Goal: Transaction & Acquisition: Purchase product/service

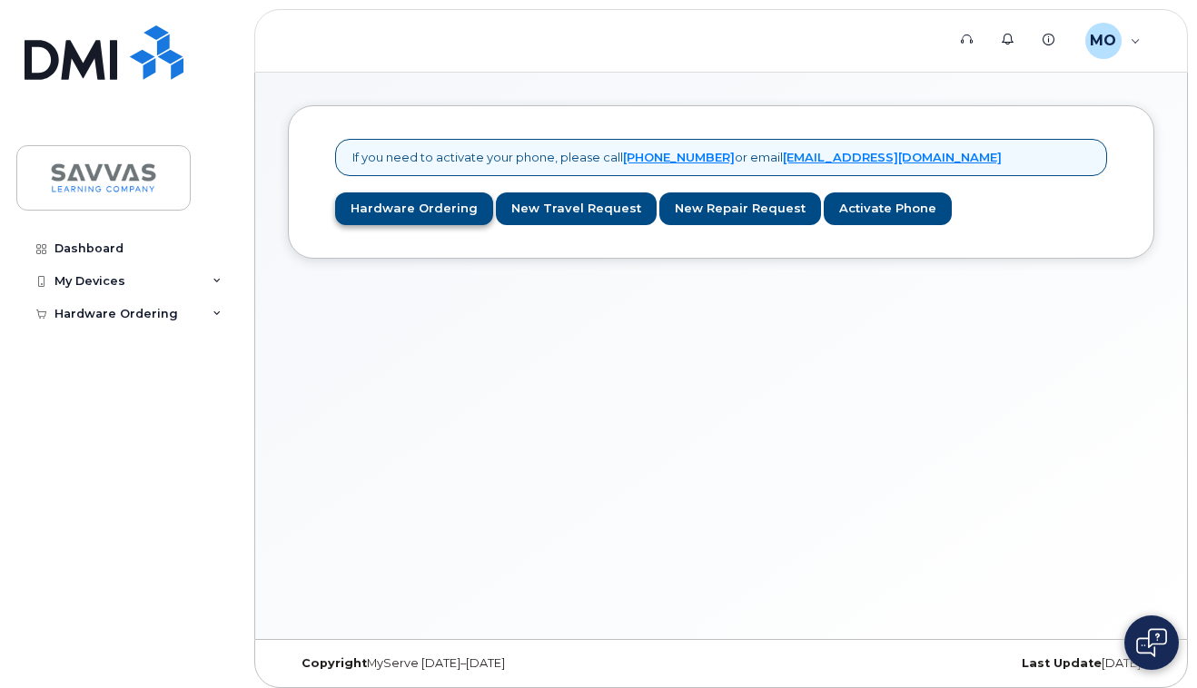
click at [409, 208] on link "Hardware Ordering" at bounding box center [414, 209] width 158 height 34
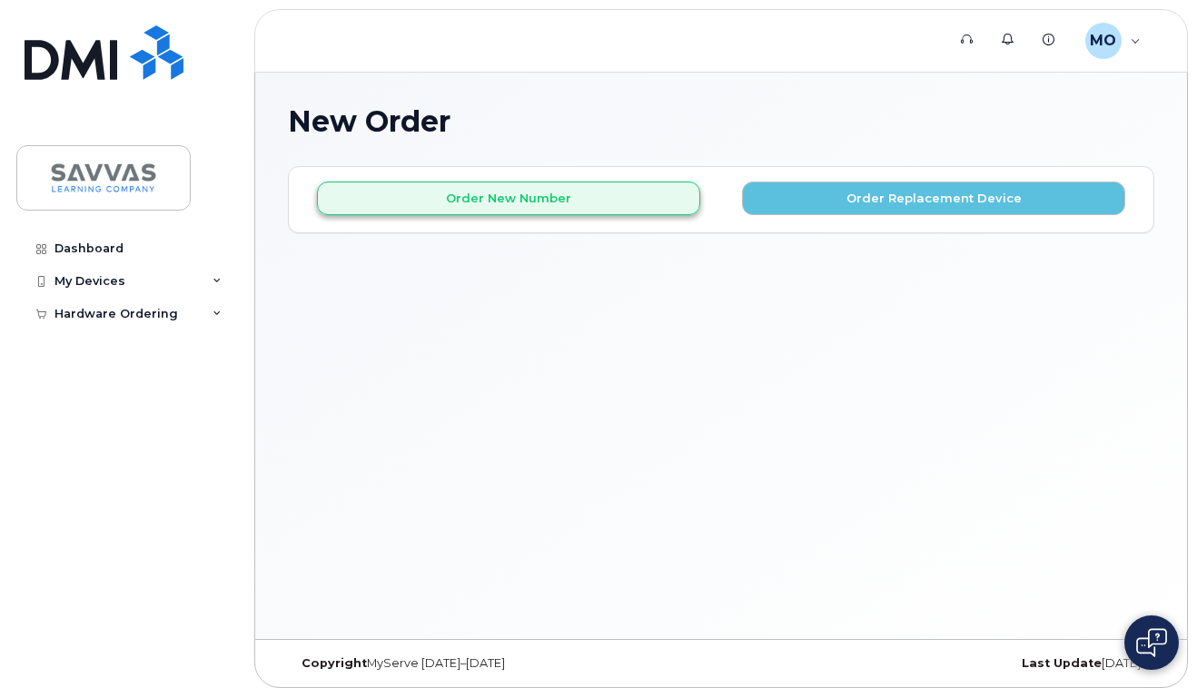
click at [474, 202] on button "Order New Number" at bounding box center [508, 199] width 383 height 34
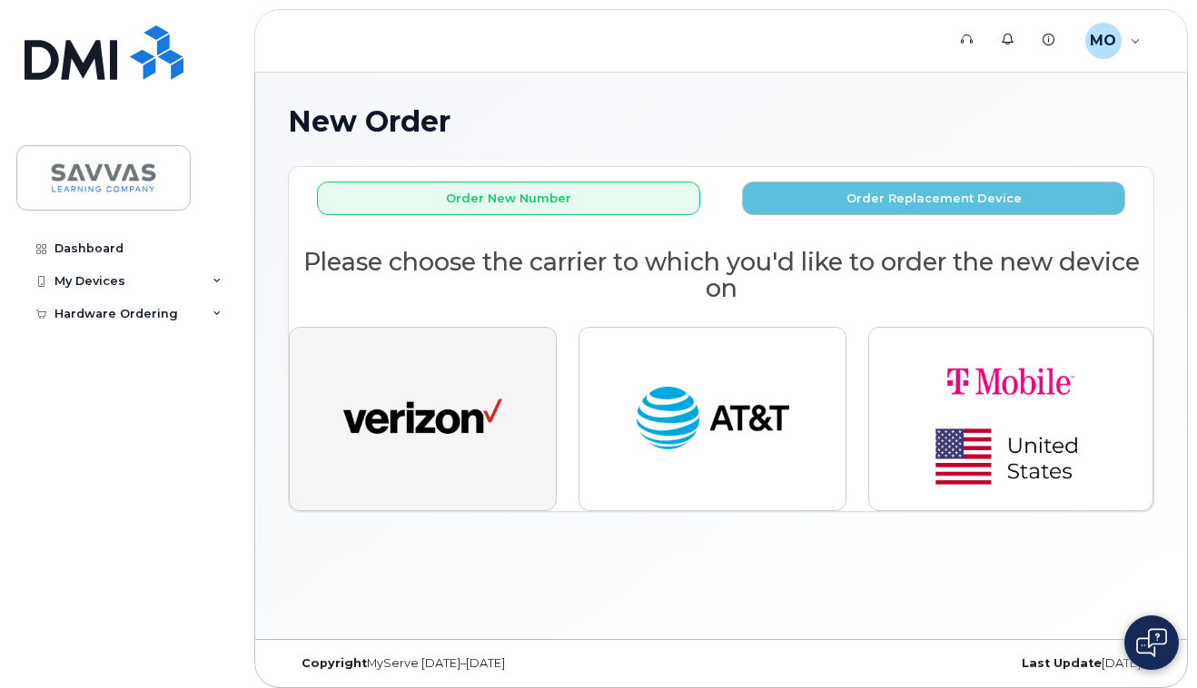
click at [419, 415] on img "button" at bounding box center [422, 420] width 159 height 82
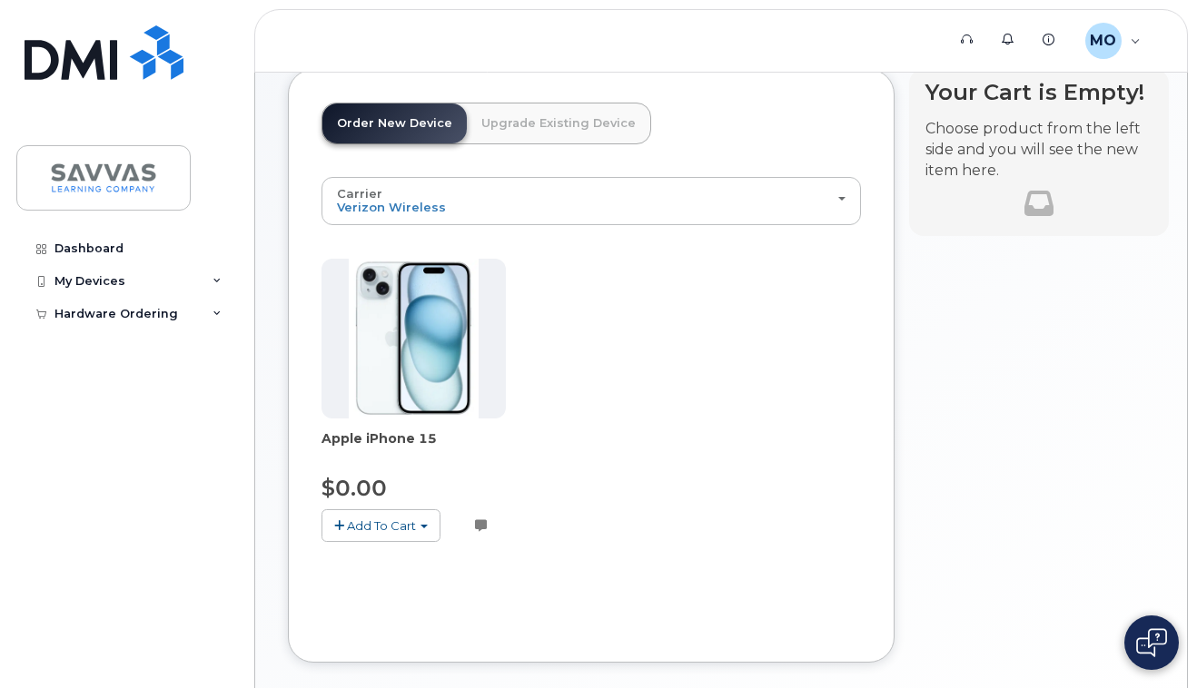
scroll to position [101, 0]
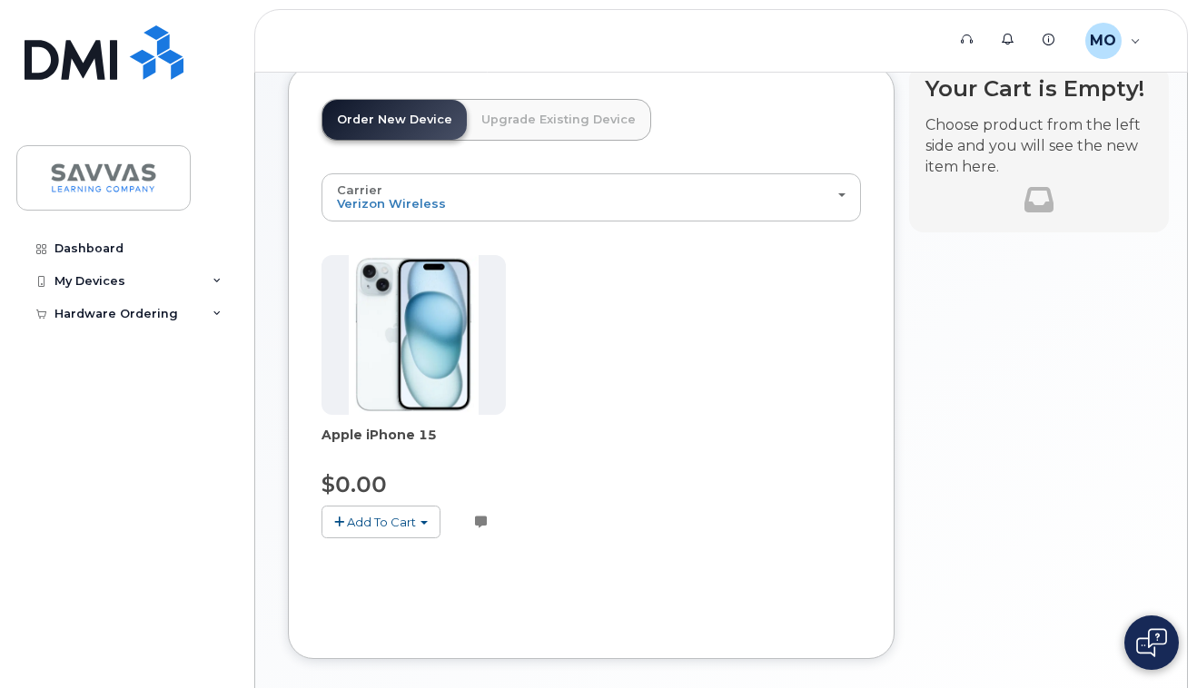
click at [366, 518] on span "Add To Cart" at bounding box center [381, 522] width 69 height 15
click at [373, 552] on link "$0.00 - 3 Year Activation (128GB)" at bounding box center [443, 556] width 234 height 23
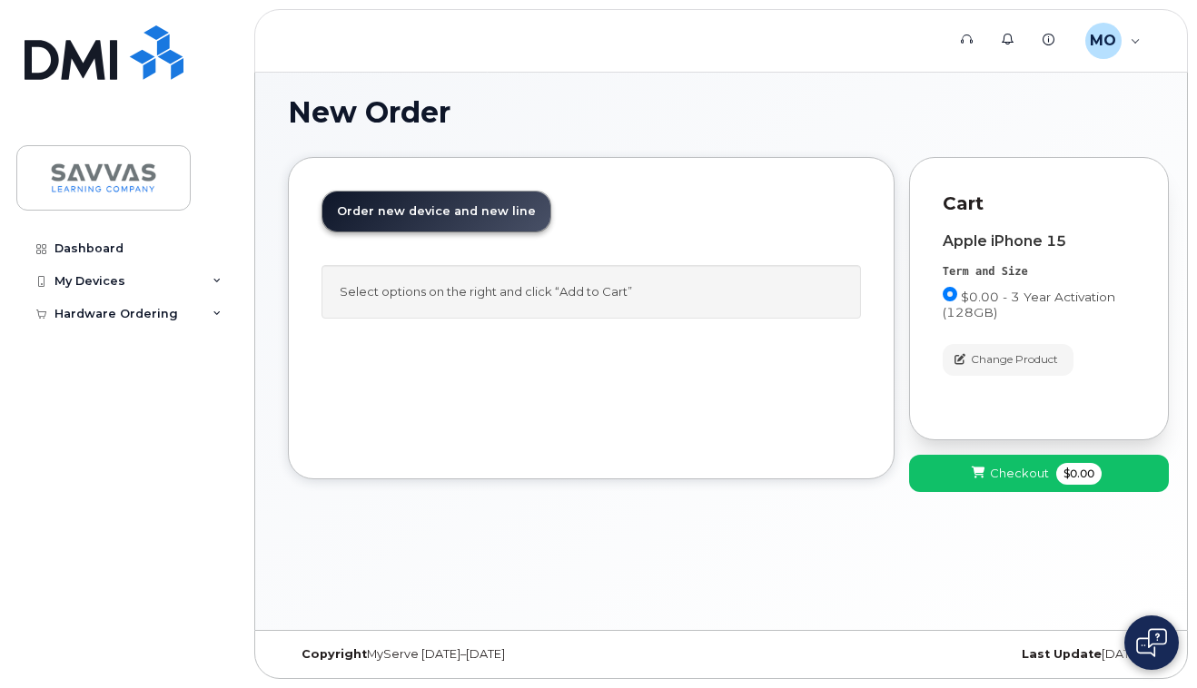
click at [1025, 469] on span "Checkout" at bounding box center [1019, 473] width 59 height 17
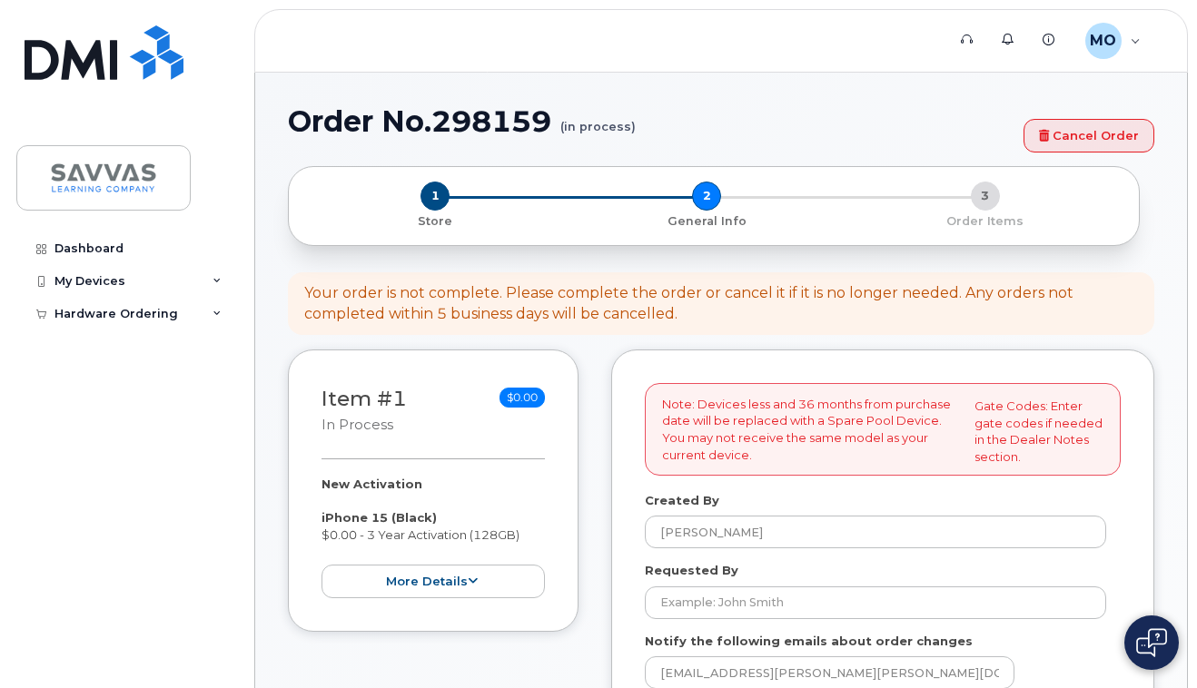
select select
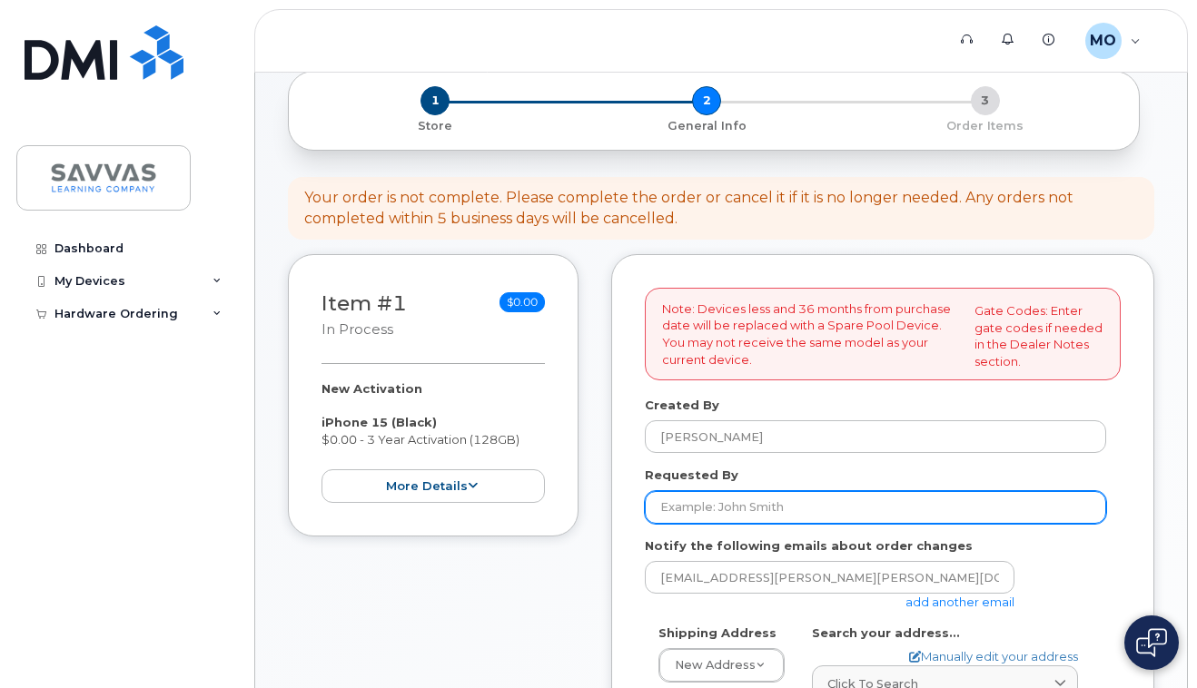
scroll to position [212, 0]
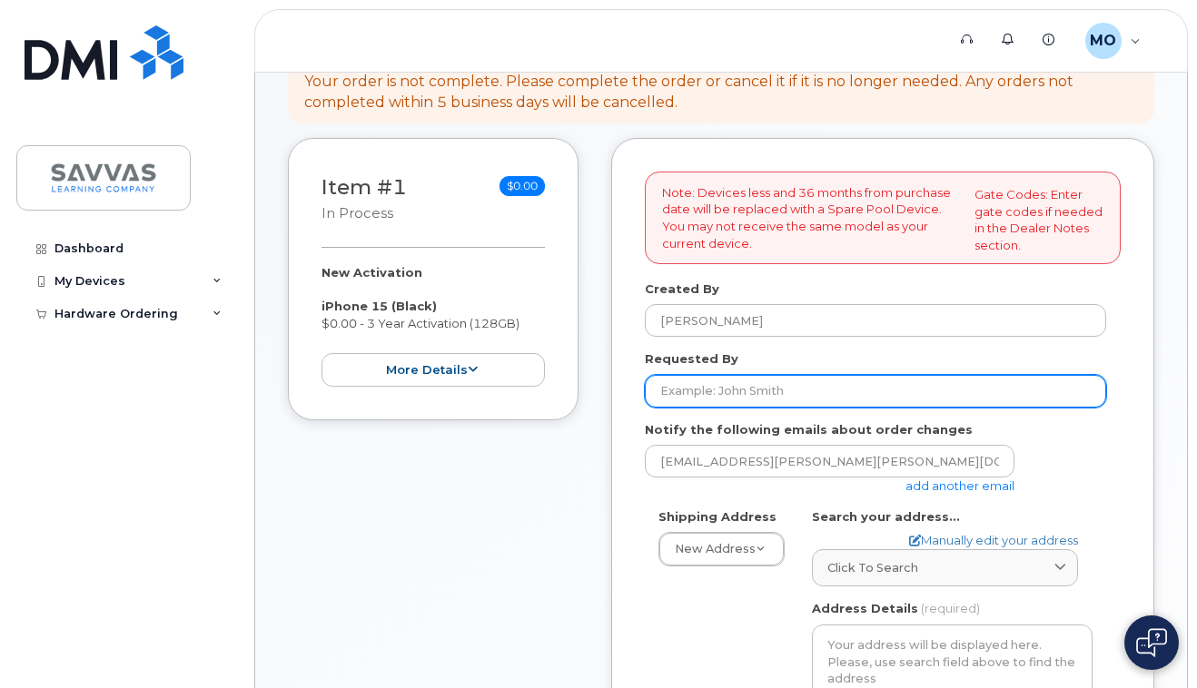
click at [755, 385] on input "Requested By" at bounding box center [875, 391] width 461 height 33
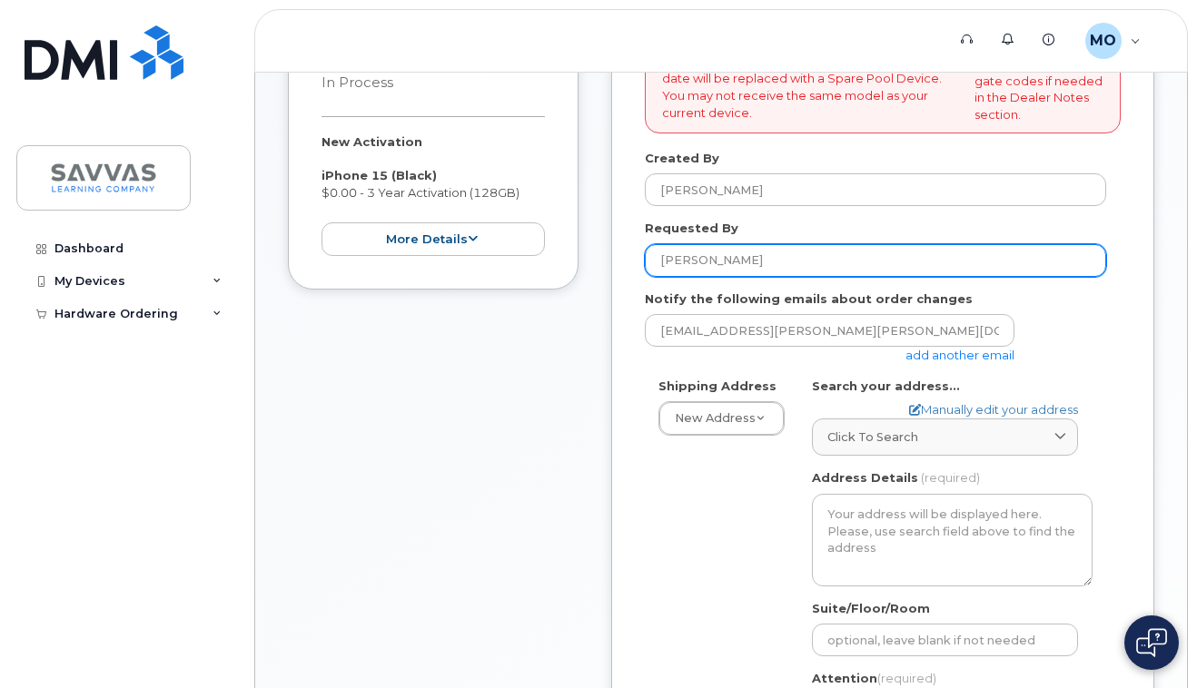
scroll to position [346, 0]
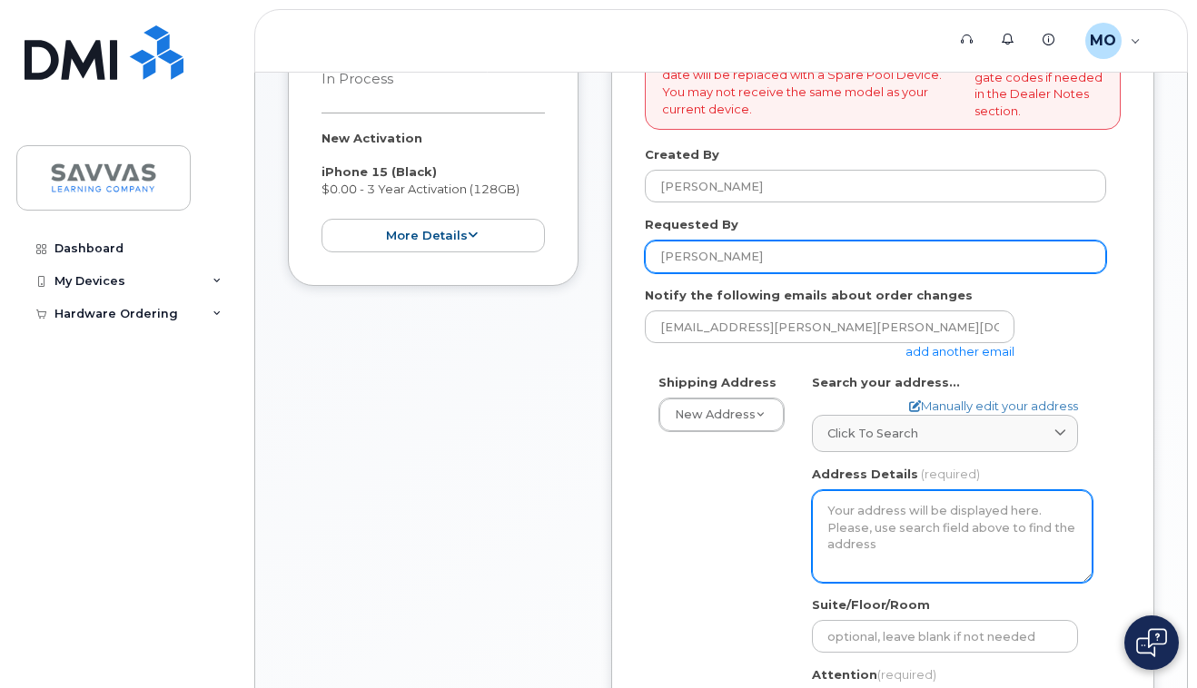
type input "Matthew OBrien"
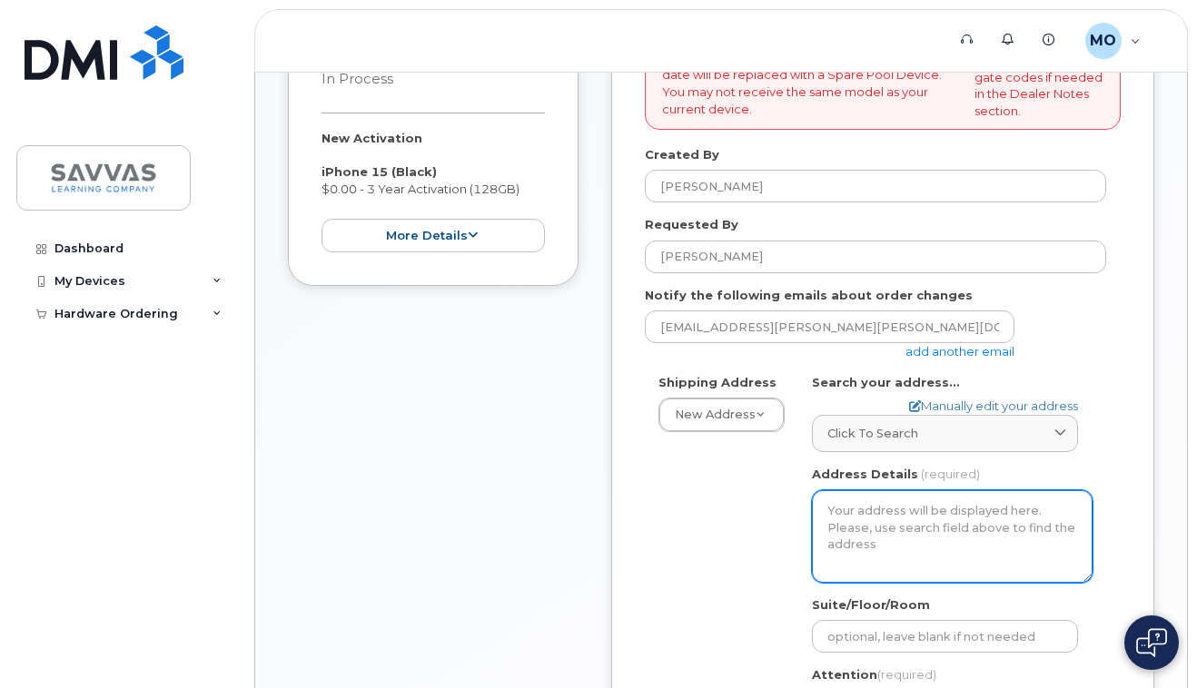
click at [830, 502] on textarea "Address Details" at bounding box center [952, 536] width 281 height 93
click at [833, 502] on textarea "Address Details" at bounding box center [952, 536] width 281 height 93
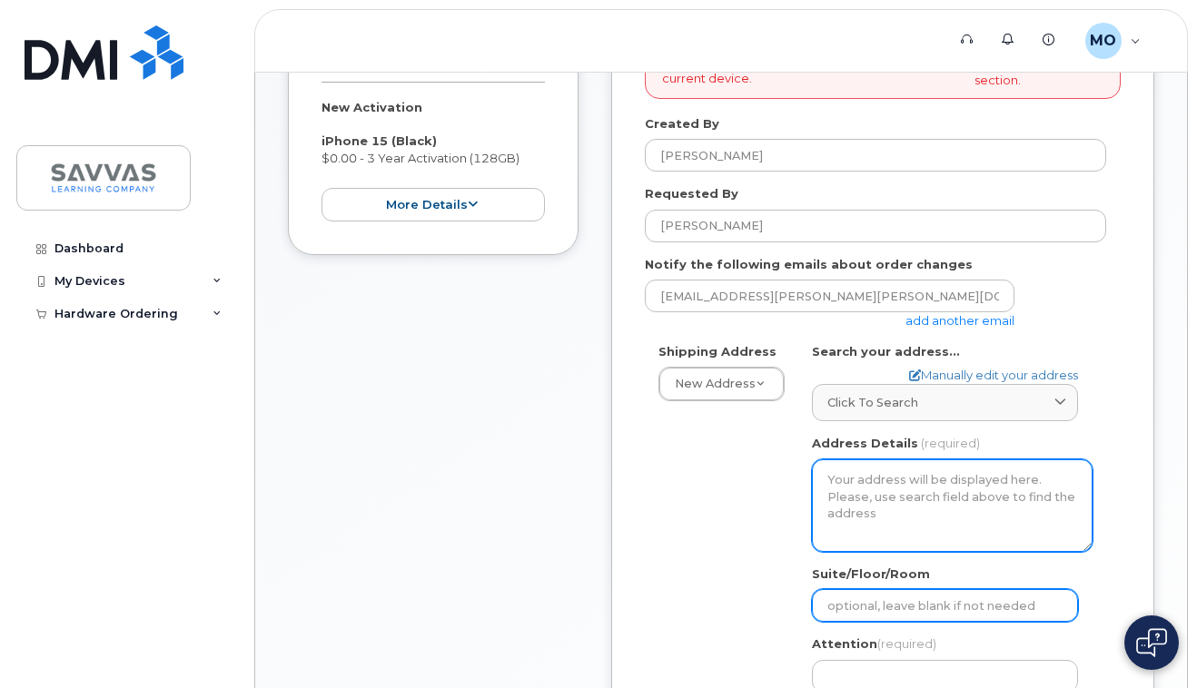
scroll to position [479, 0]
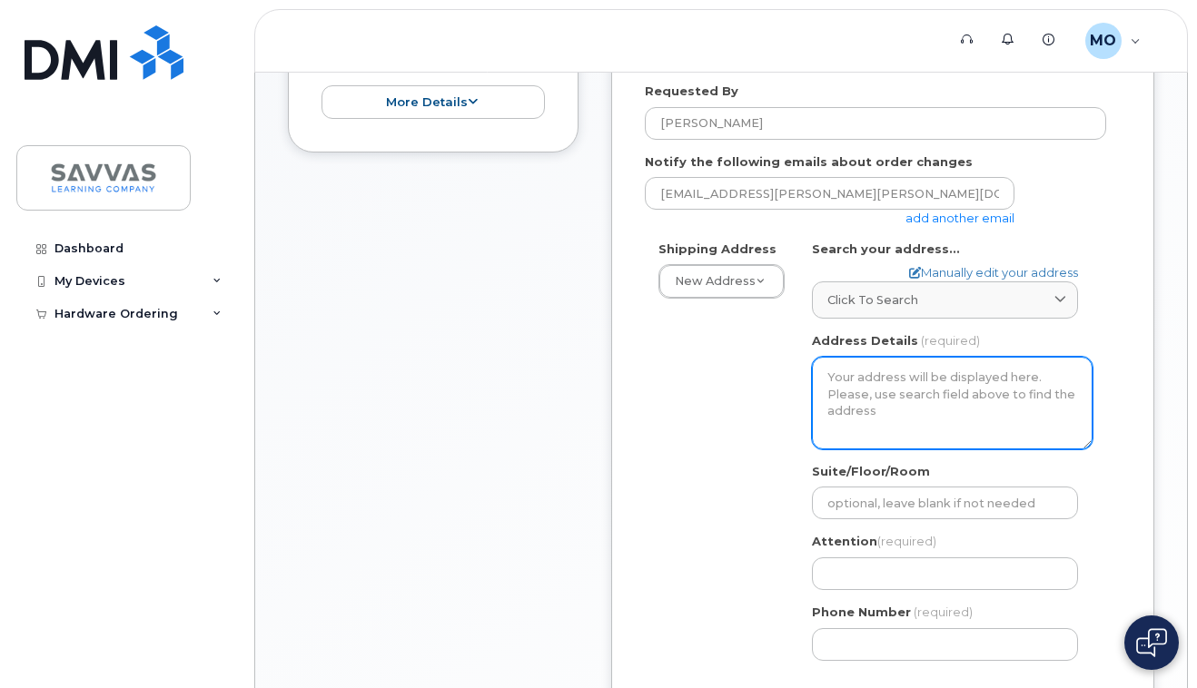
click at [872, 365] on textarea "Address Details" at bounding box center [952, 403] width 281 height 93
click at [867, 370] on textarea "Address Details" at bounding box center [952, 403] width 281 height 93
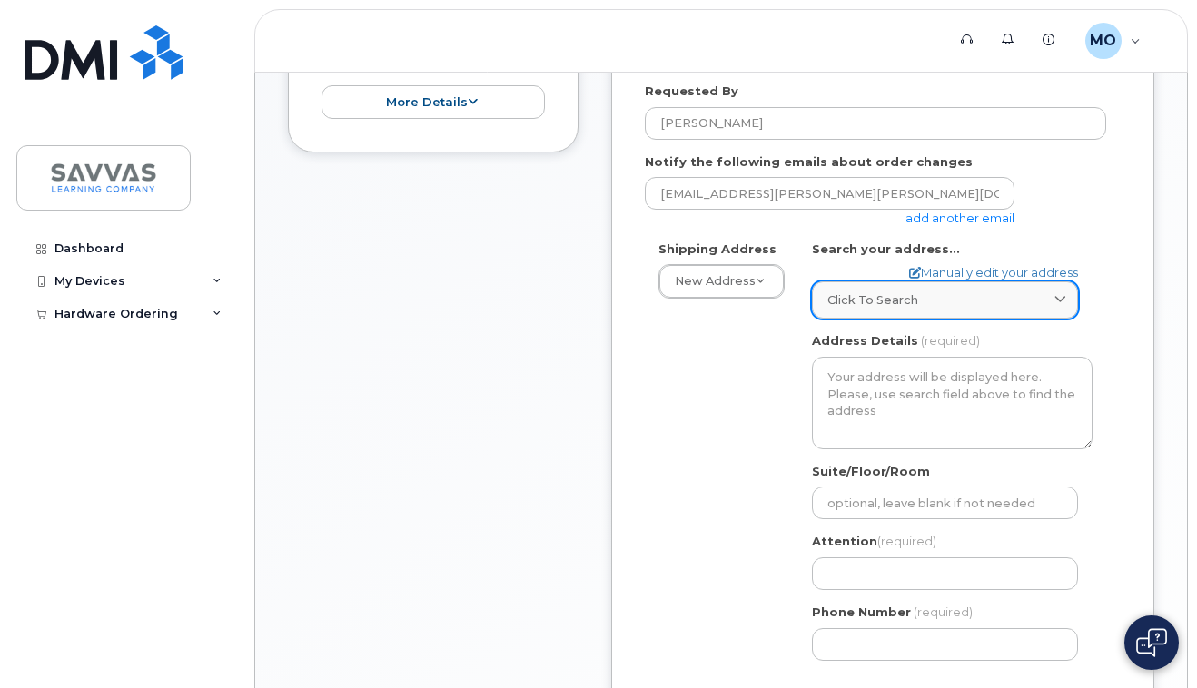
click at [941, 291] on div "Click to search" at bounding box center [944, 299] width 235 height 17
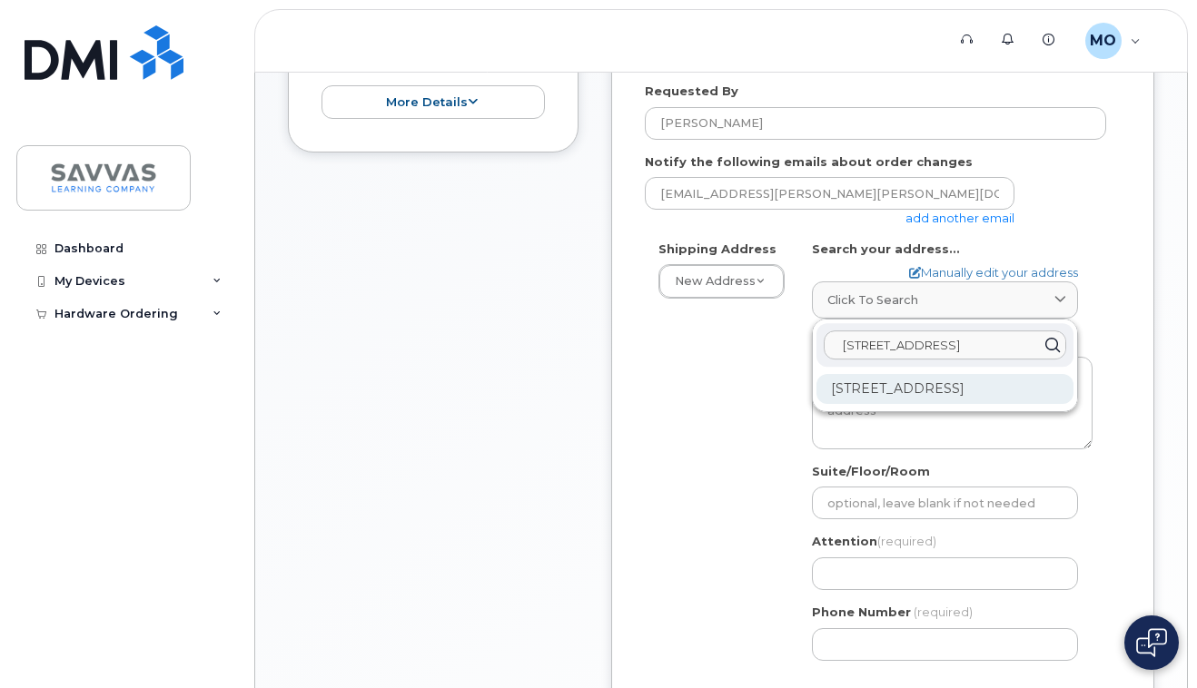
type input "6 Robs Way"
click at [887, 395] on div "6 Robs Way South Deerfield MA 01373-1204" at bounding box center [944, 389] width 257 height 30
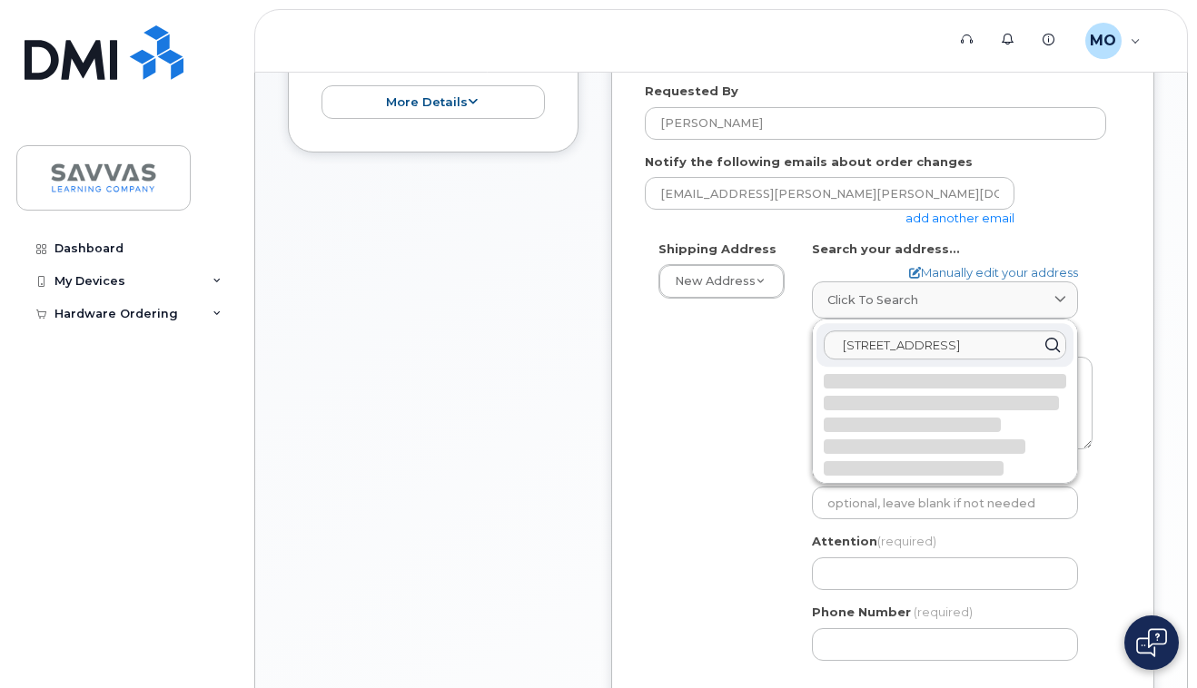
select select
type textarea "6 Robs Way SOUTH DEERFIELD MA 01373-1204 UNITED STATES"
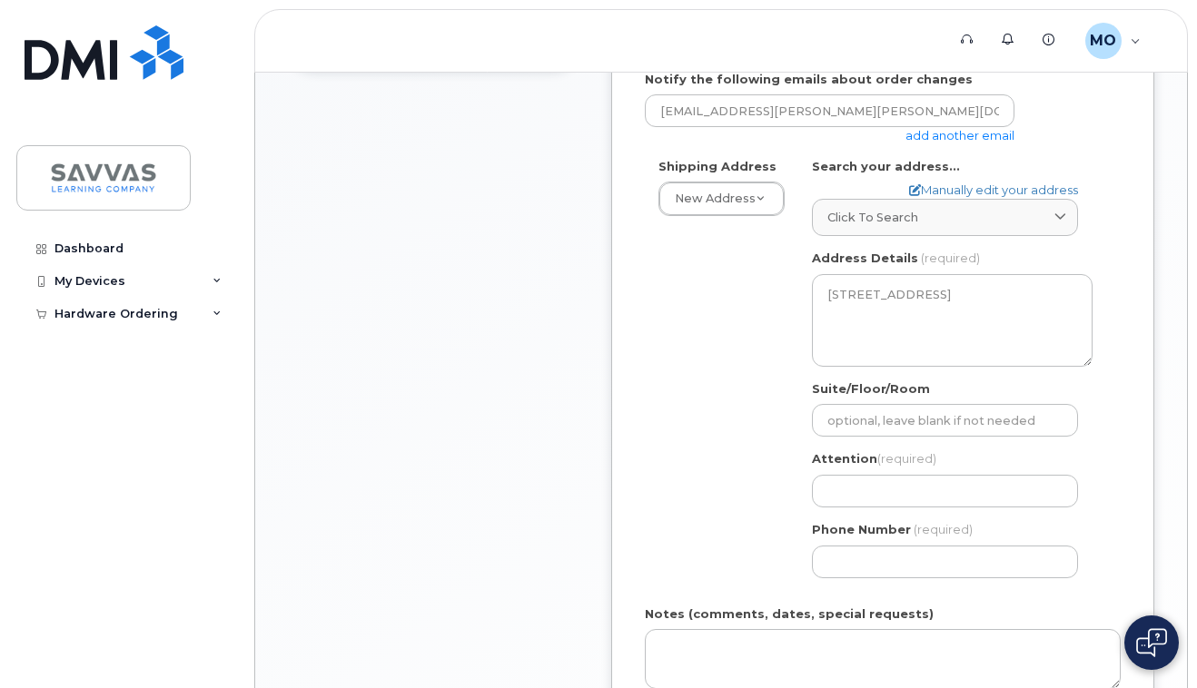
scroll to position [623, 0]
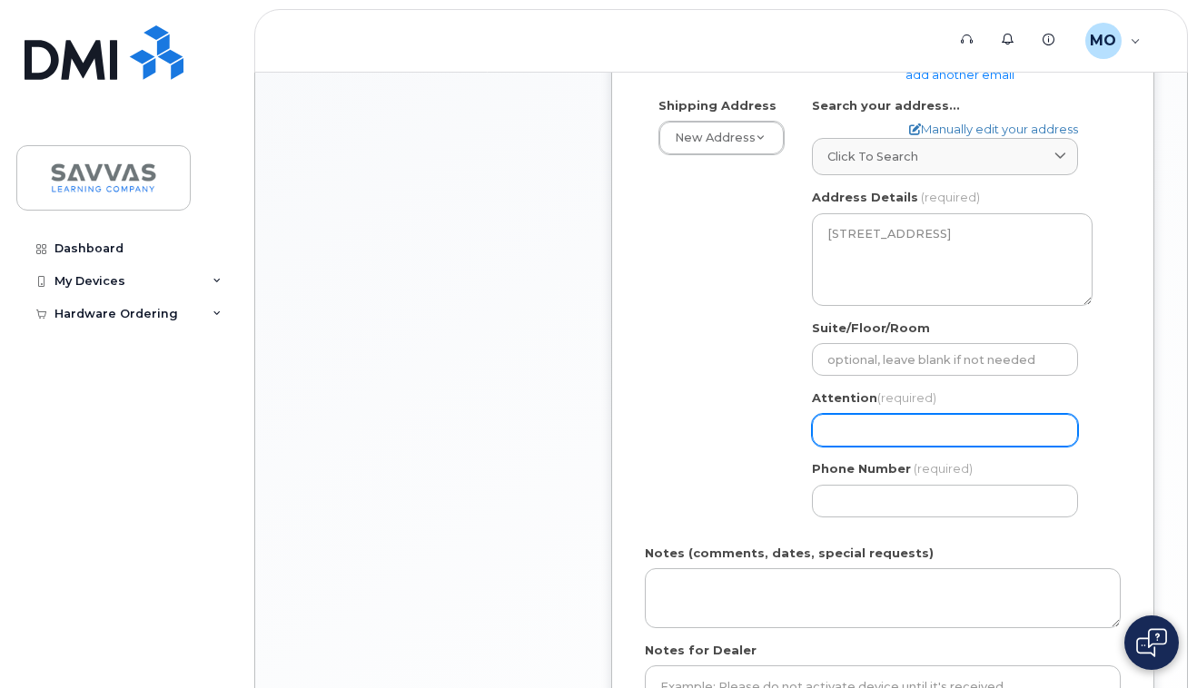
click at [860, 414] on input "Attention (required)" at bounding box center [945, 430] width 266 height 33
select select
type input "M"
select select
type input "Ma"
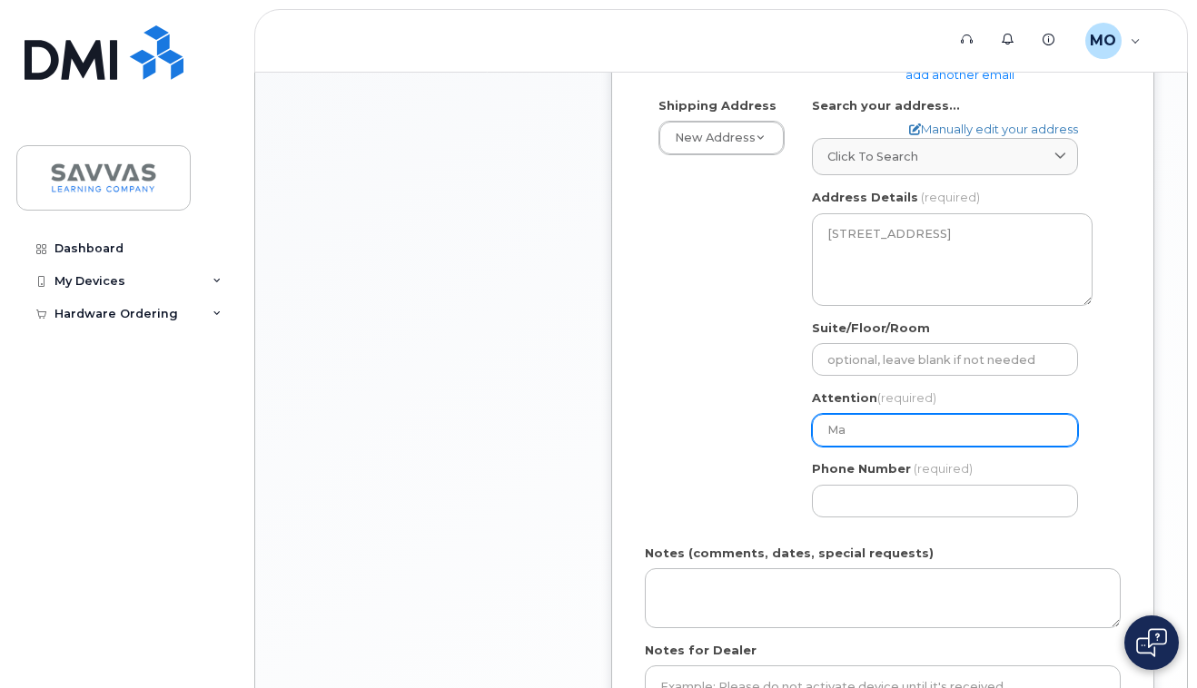
select select
type input "Mat"
select select
type input "Matt"
select select
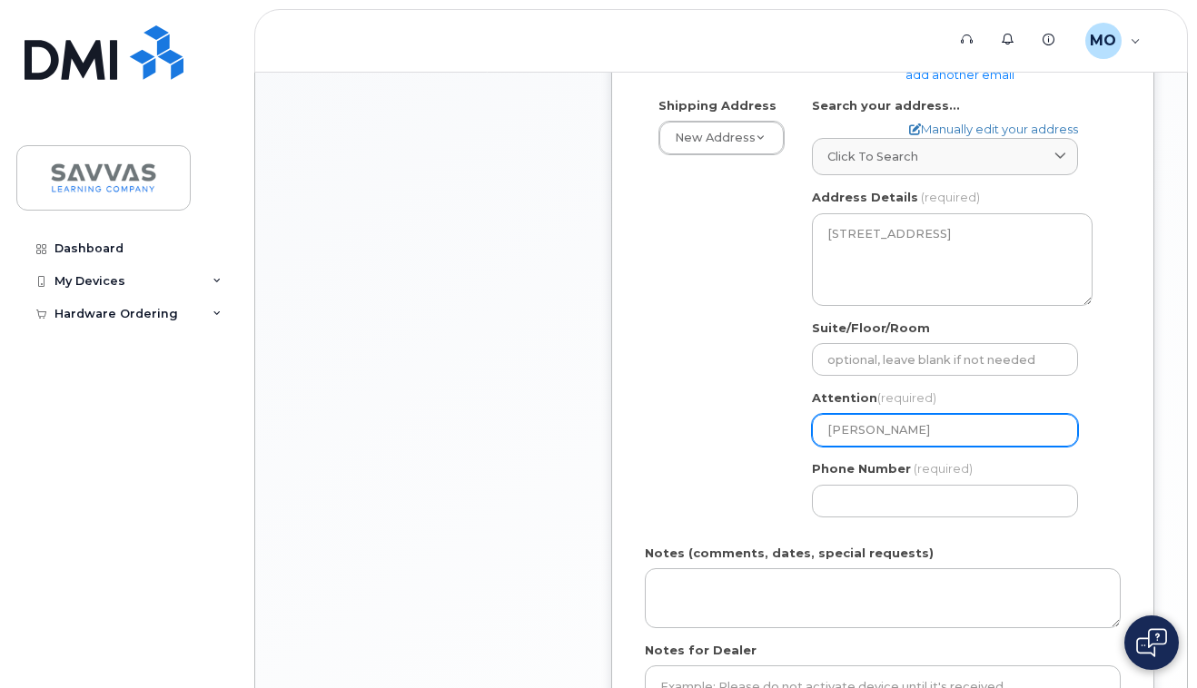
type input "Matt O"
select select
type input "Matt OB"
select select
type input "Matt OBr"
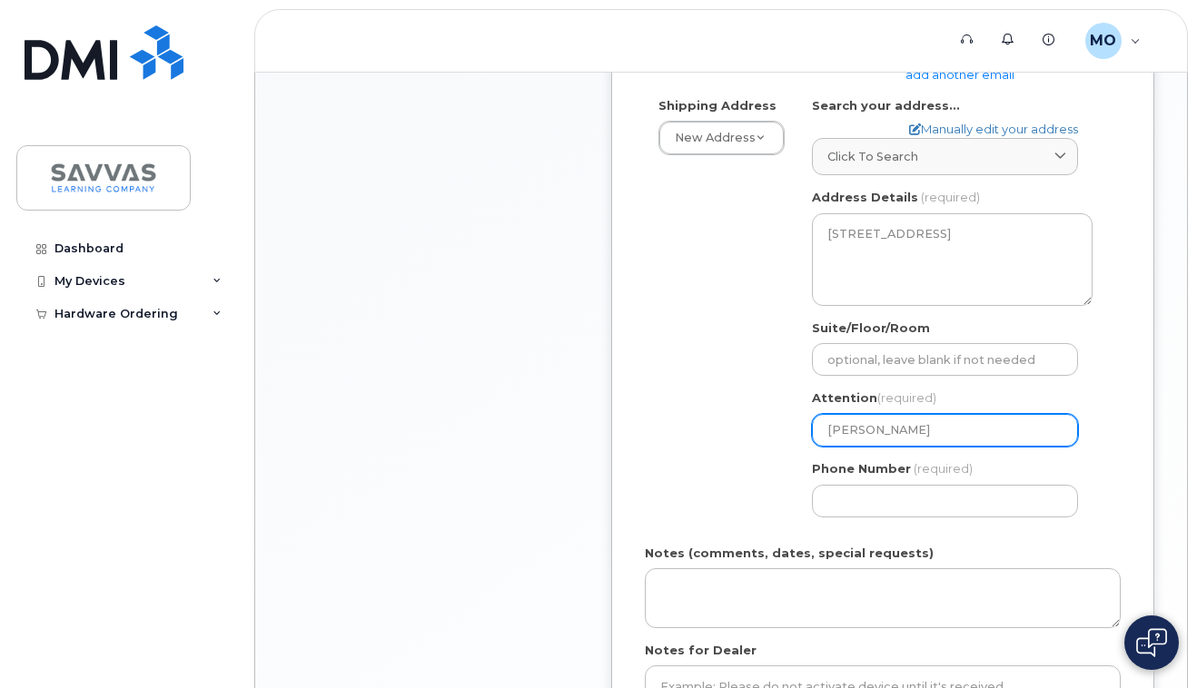
select select
type input "Matt OBri"
select select
type input "Matt OBrie"
select select
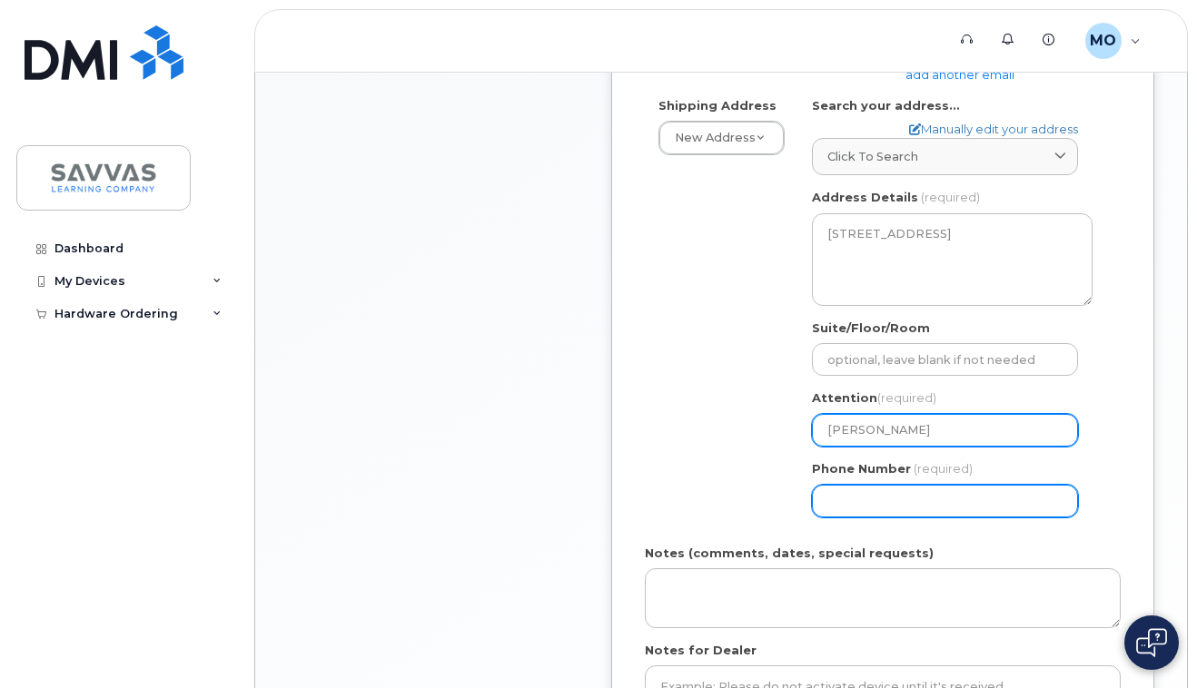
type input "Matt OBrien"
click at [838, 495] on input "Phone Number" at bounding box center [945, 501] width 266 height 33
type input "617997359"
select select
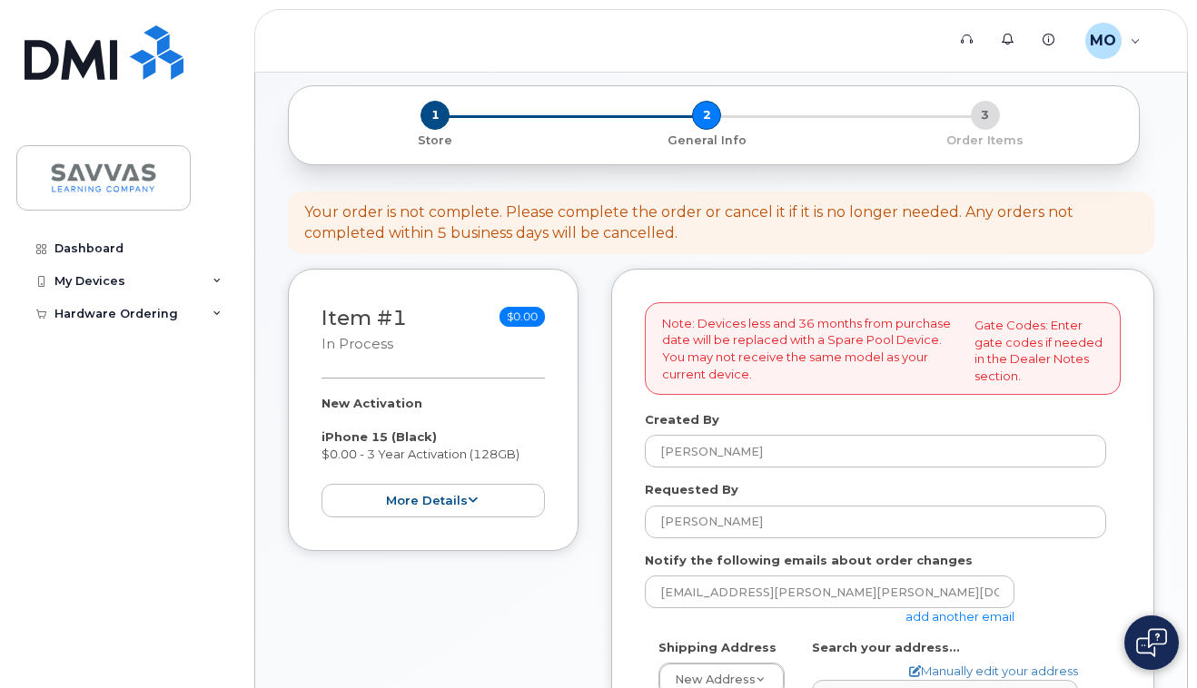
scroll to position [786, 0]
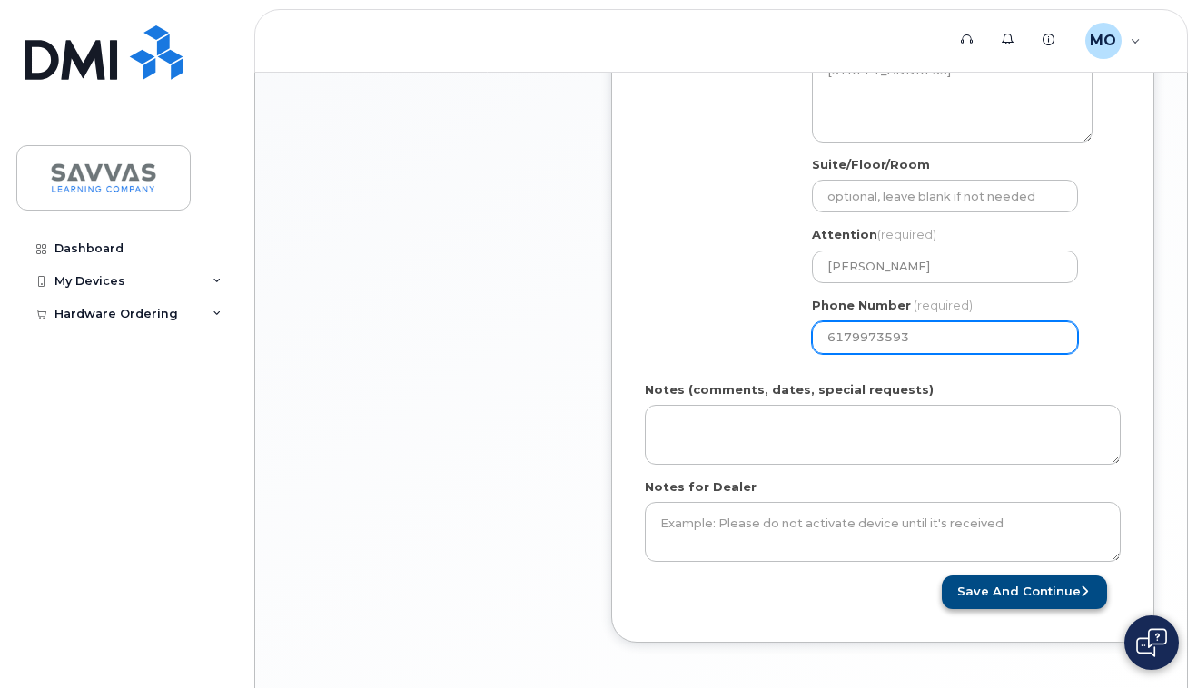
type input "6179973593"
click at [984, 586] on button "Save and Continue" at bounding box center [1023, 593] width 165 height 34
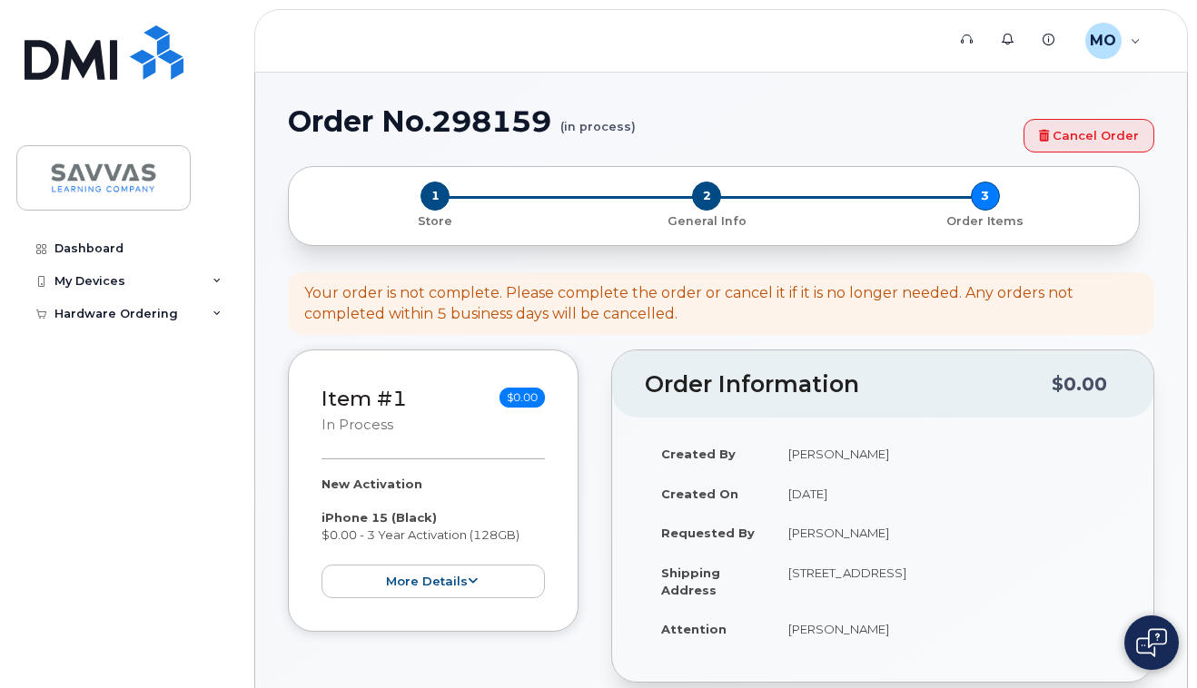
select select
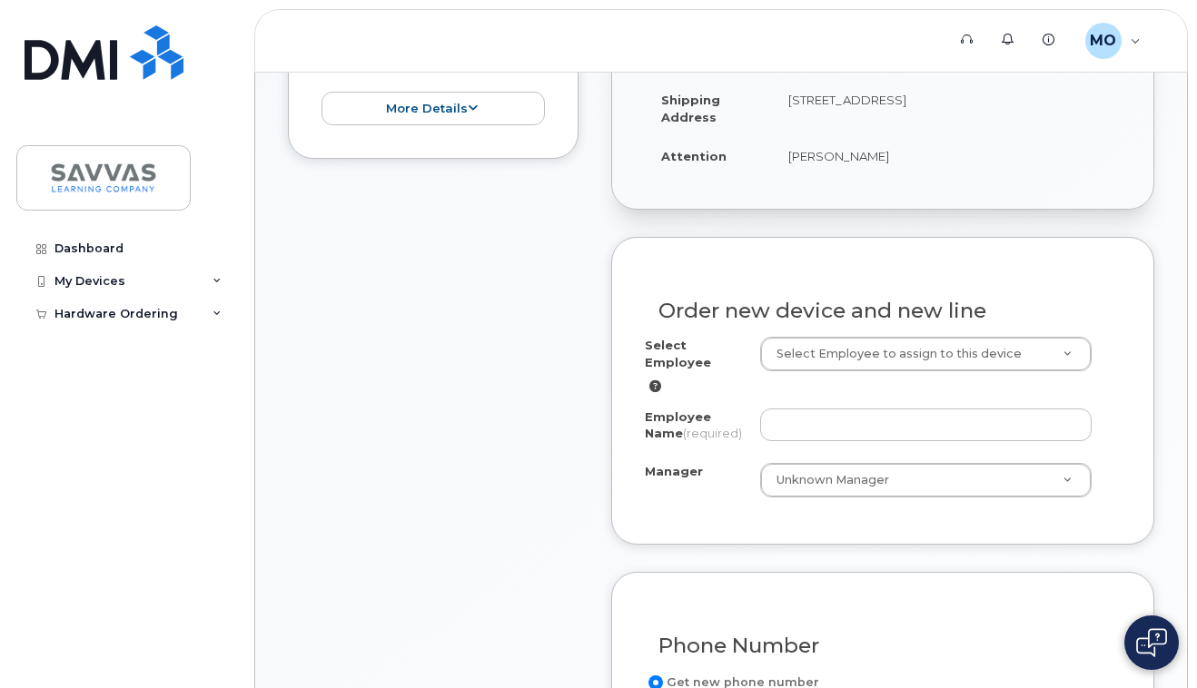
scroll to position [597, 0]
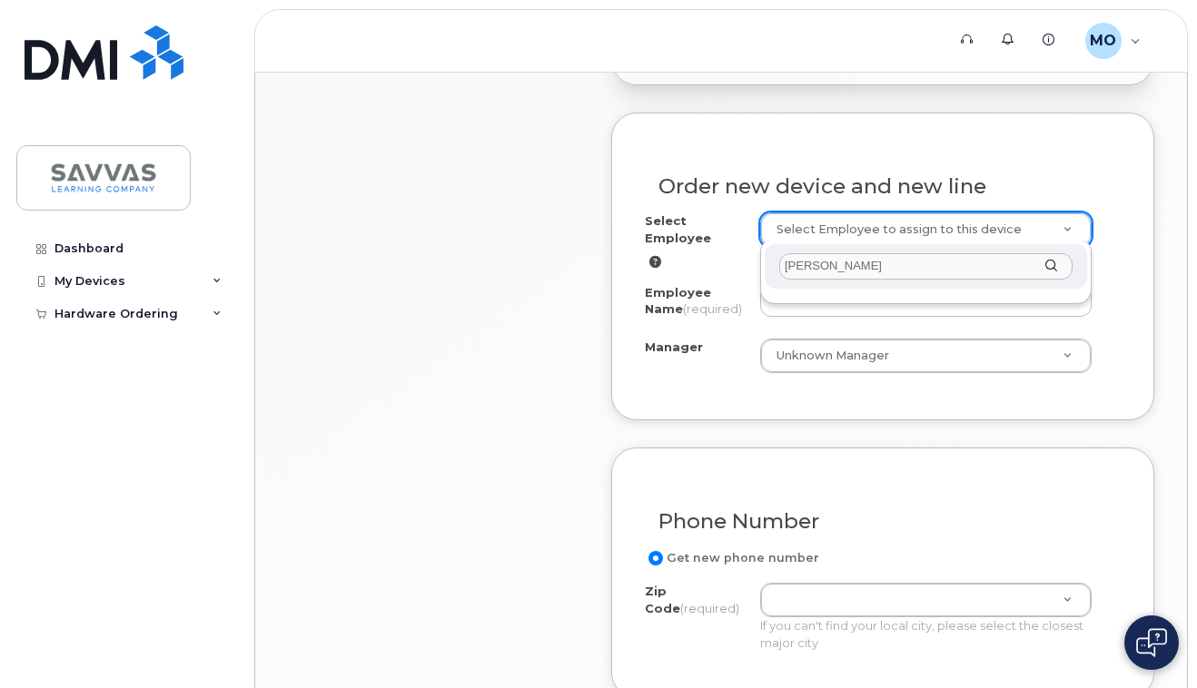
click at [1052, 265] on div "Matthew OBrien" at bounding box center [925, 266] width 322 height 44
click at [842, 260] on input "Matthew OBrien" at bounding box center [925, 266] width 293 height 26
click at [1050, 264] on div "[PERSON_NAME]" at bounding box center [925, 266] width 322 height 44
click at [832, 266] on input "[PERSON_NAME]" at bounding box center [925, 266] width 293 height 26
type input "Matt O'Brien"
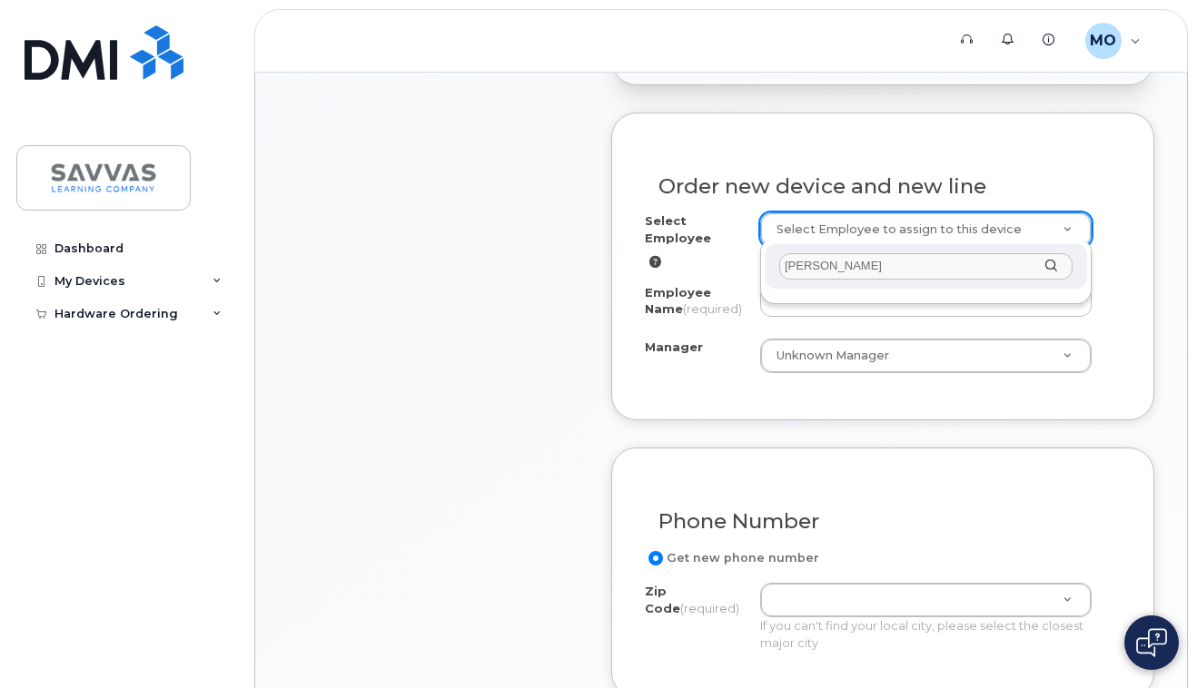
click at [1032, 267] on input "Matt O'Brien" at bounding box center [925, 266] width 293 height 26
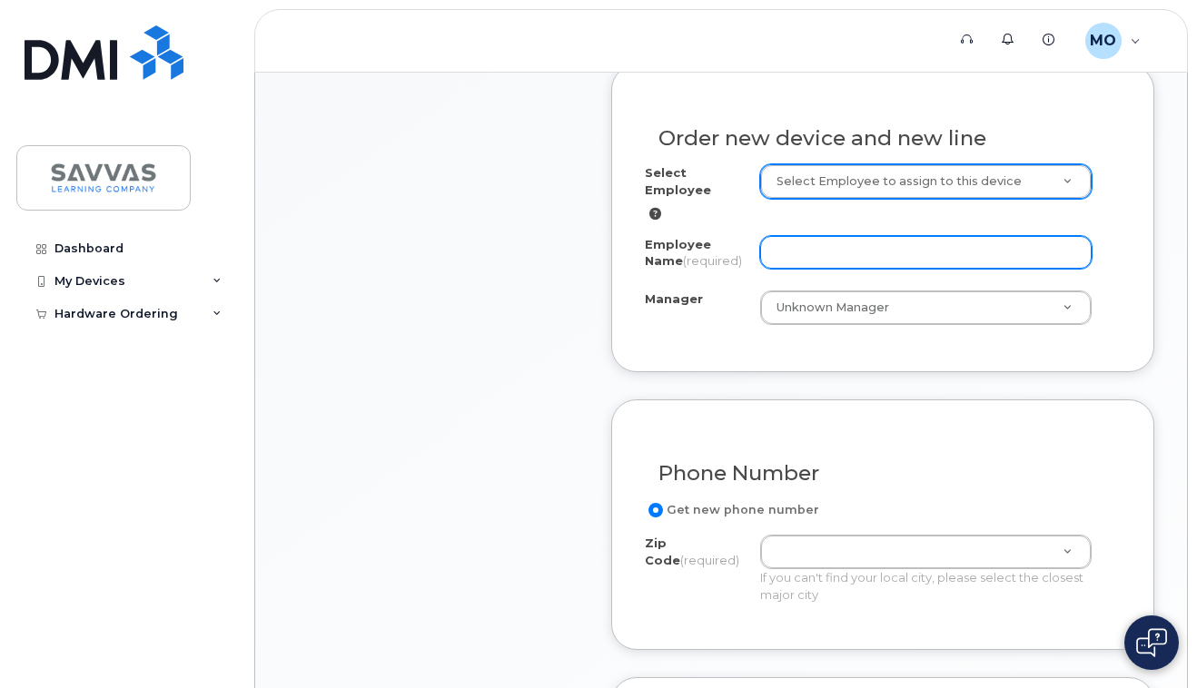
scroll to position [722, 0]
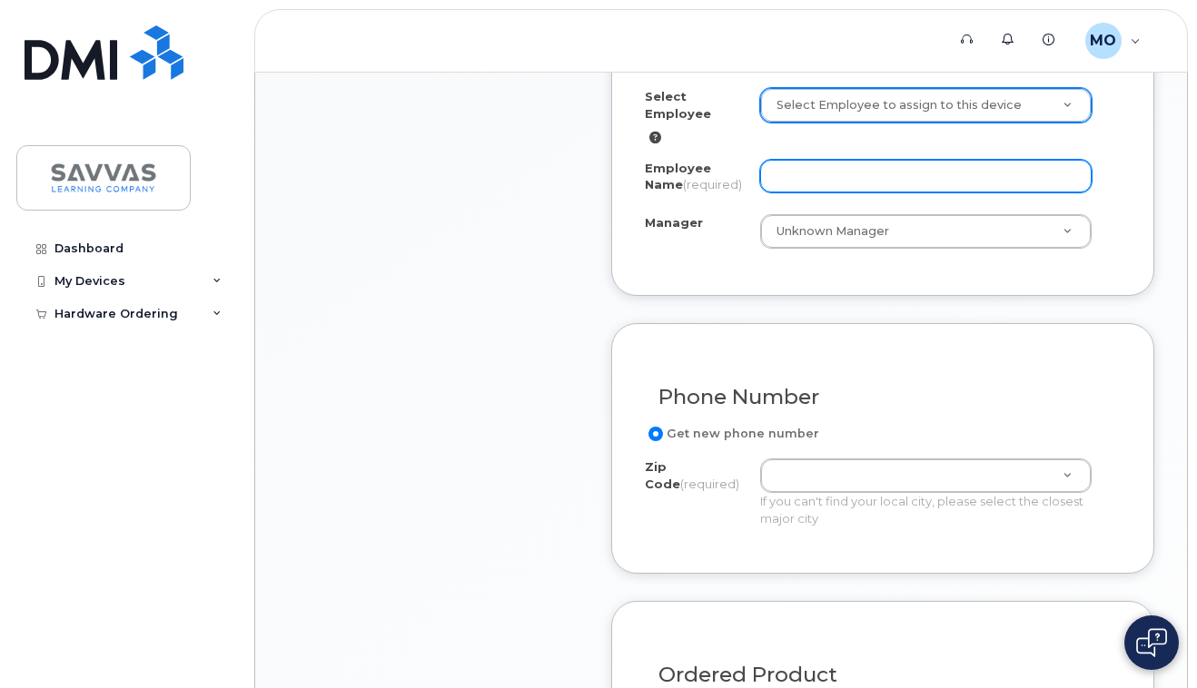
click at [1068, 168] on input "Employee Name (required)" at bounding box center [925, 176] width 331 height 33
type input "Matt.OBrien@savvas.com"
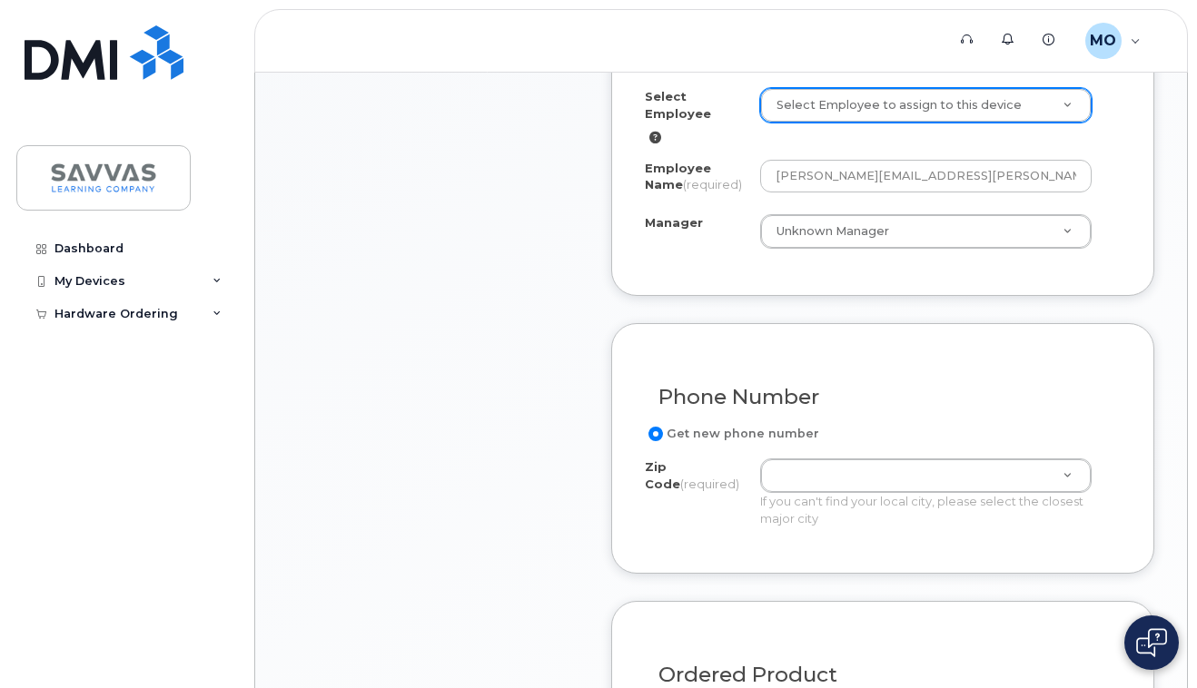
click at [676, 263] on div "Order new device and new line Select Employee Select Employee to assign to this…" at bounding box center [882, 142] width 543 height 308
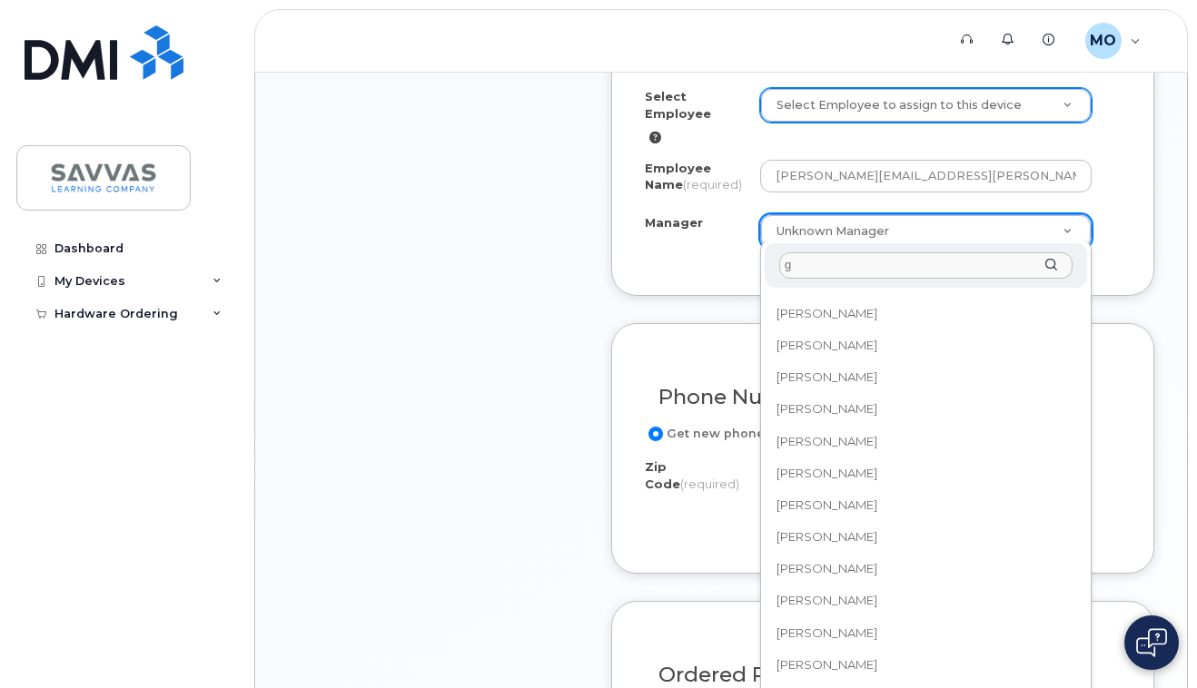
scroll to position [0, 0]
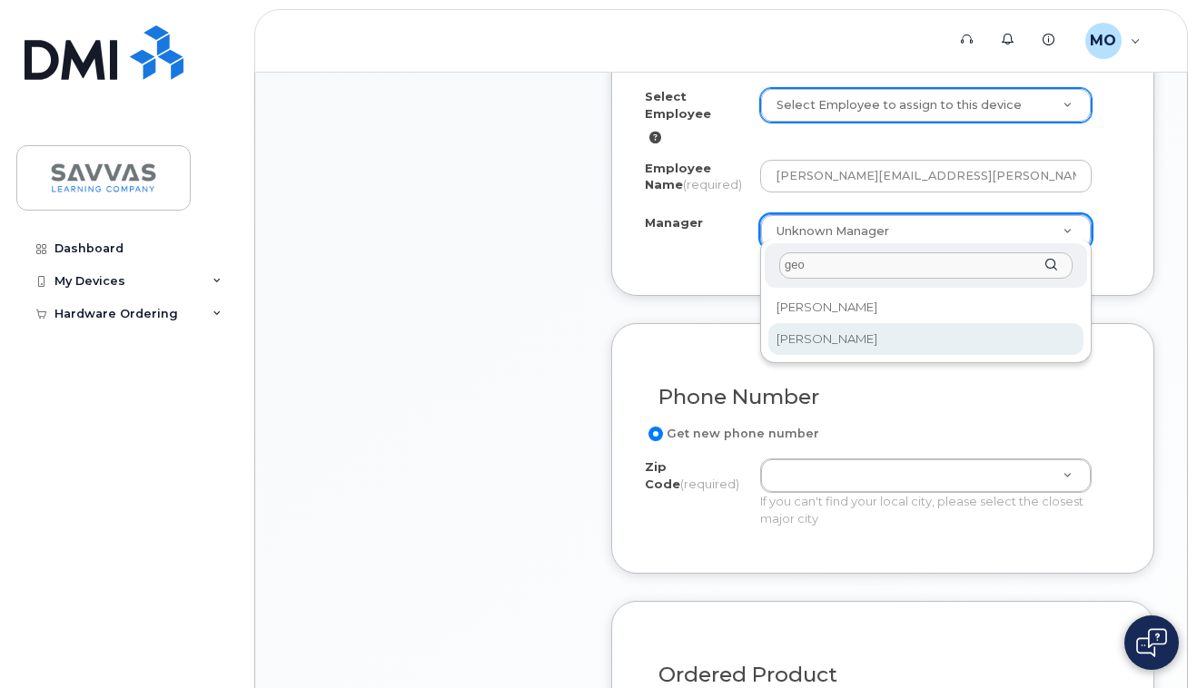
type input "geo"
select select "2016082"
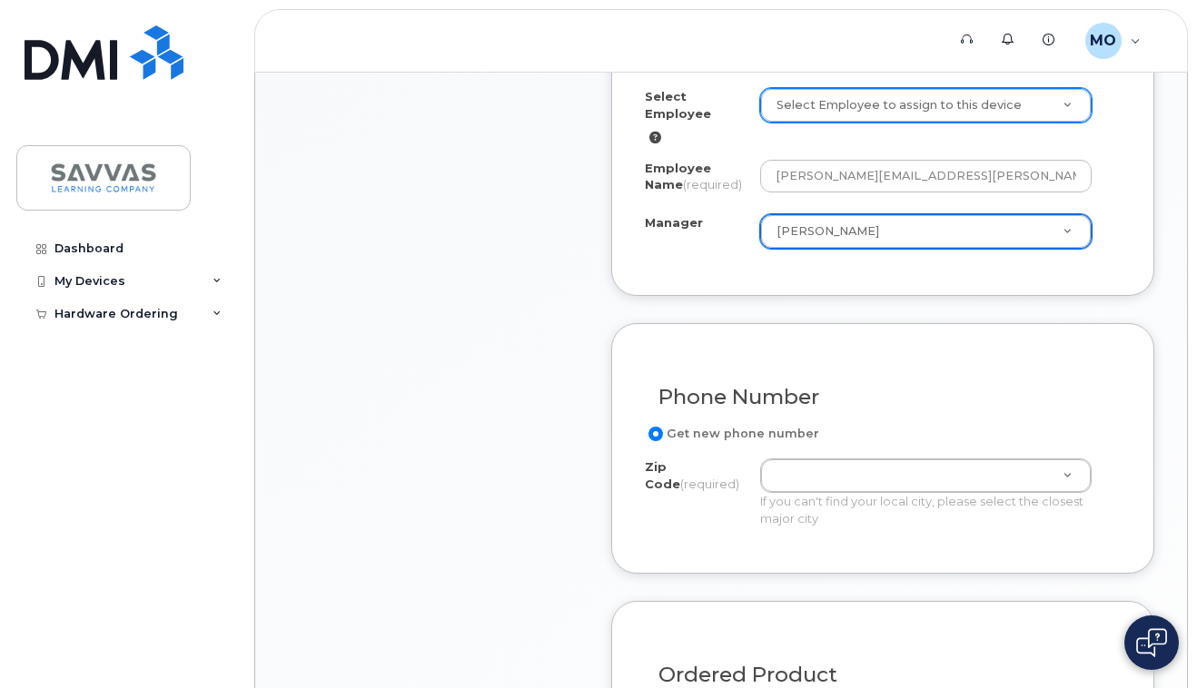
scroll to position [746, 0]
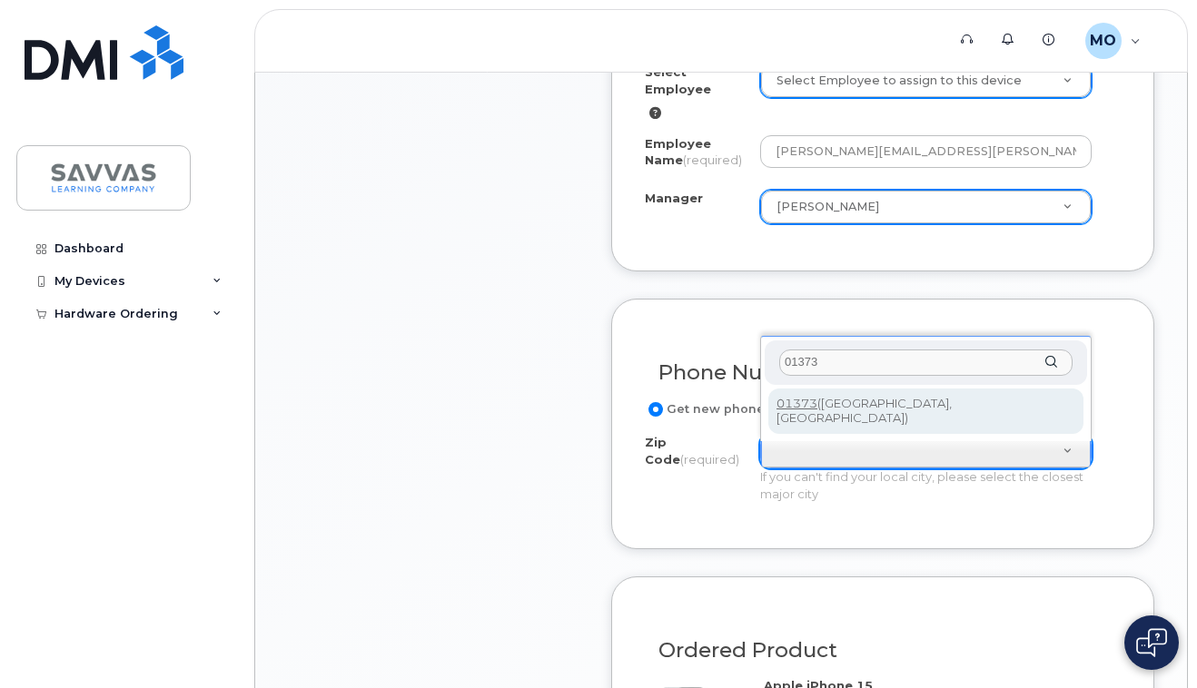
type input "01373"
type input "01373 (South Deerfield, MA)"
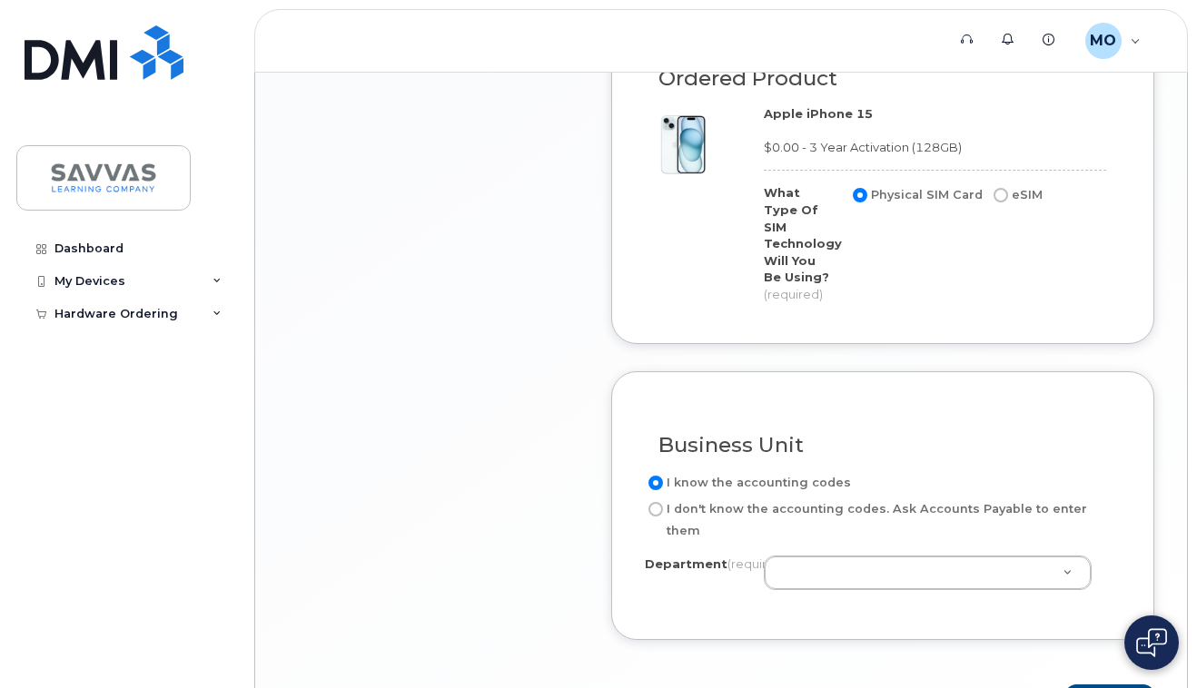
scroll to position [1315, 0]
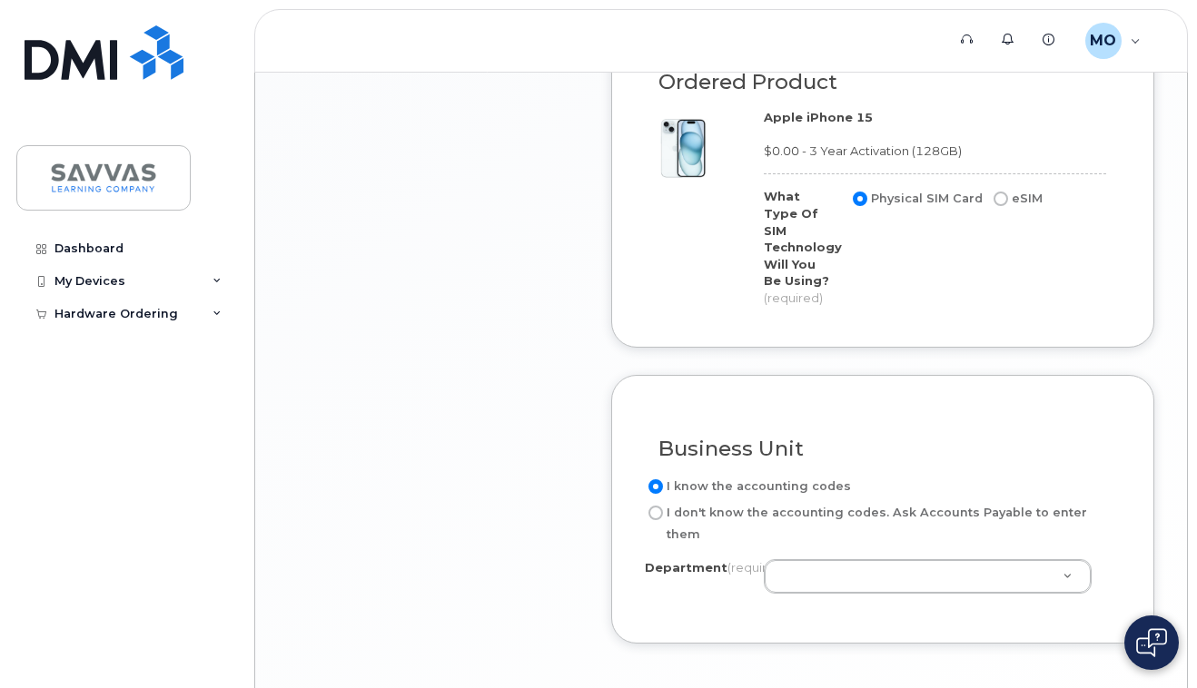
type input "6"
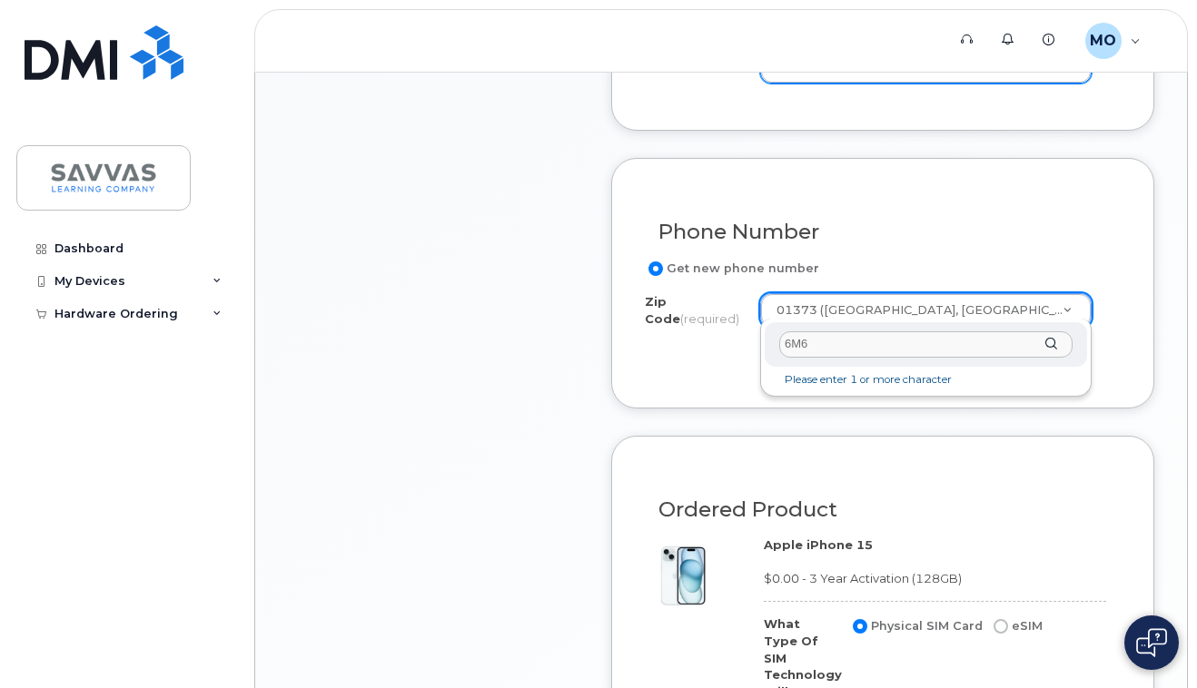
type input "6M61"
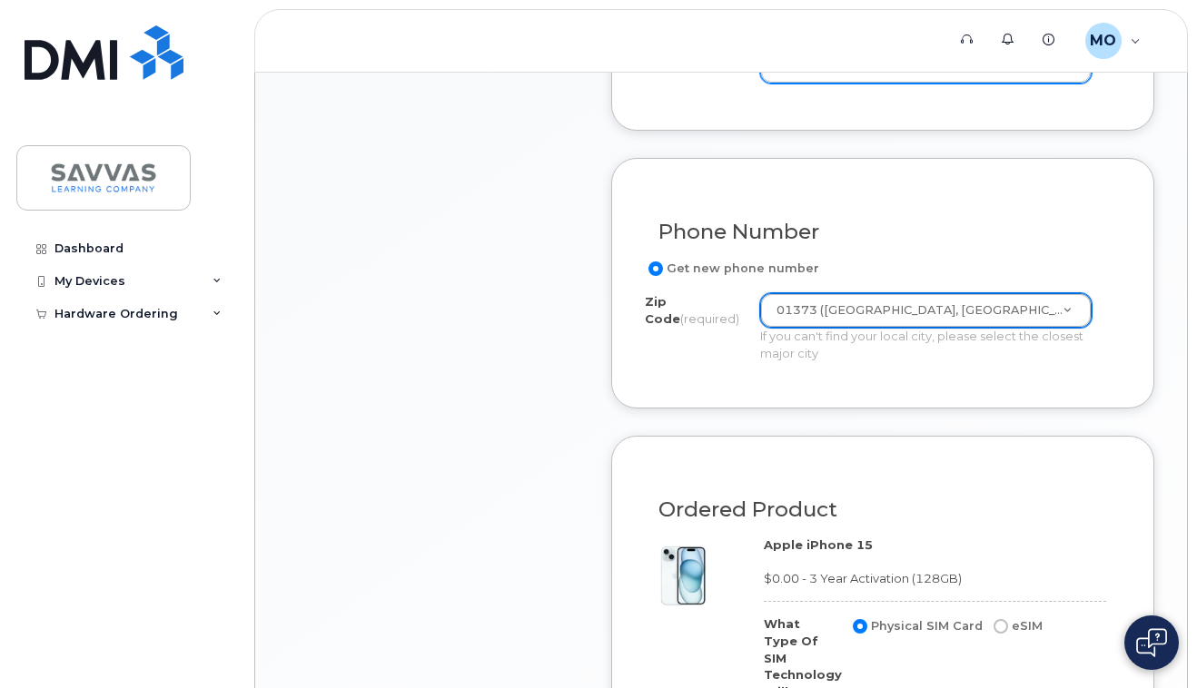
scroll to position [1339, 0]
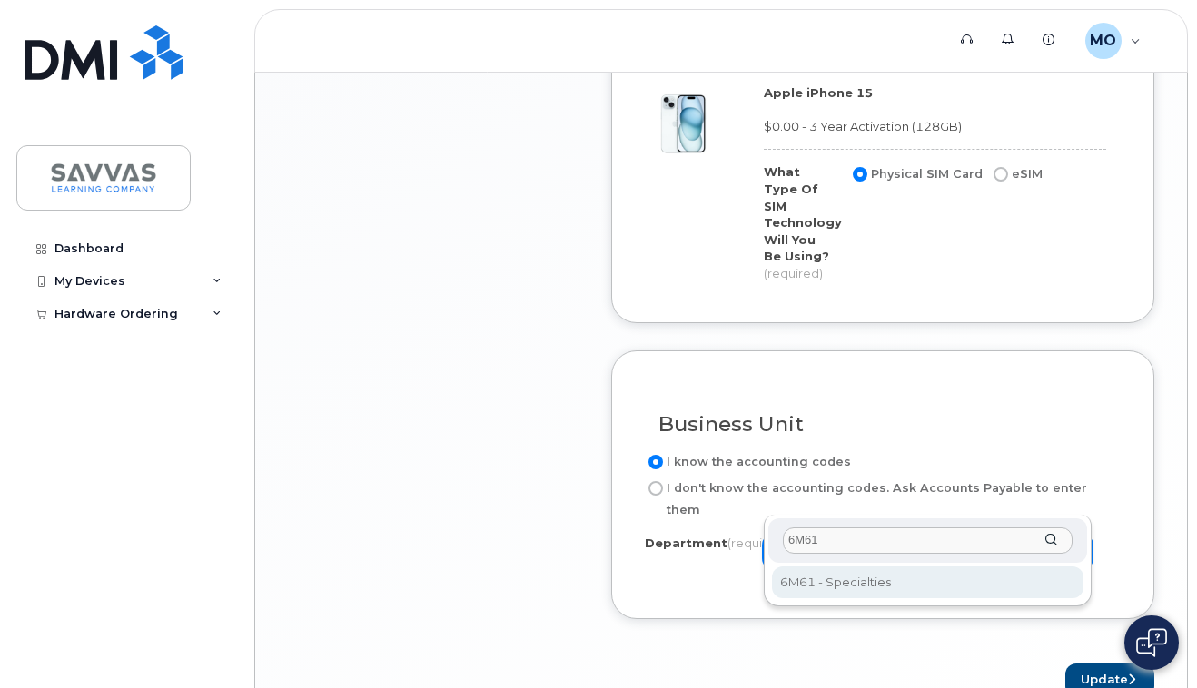
type input "6M61"
select select "6M61 - Specialties"
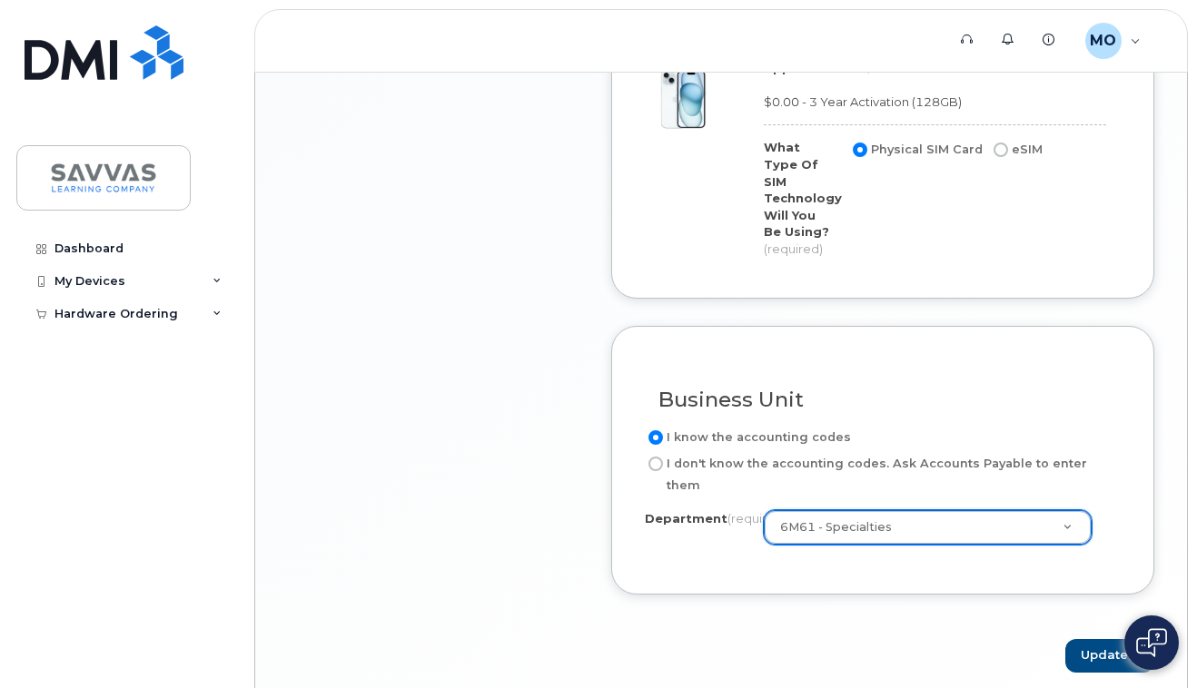
scroll to position [1390, 0]
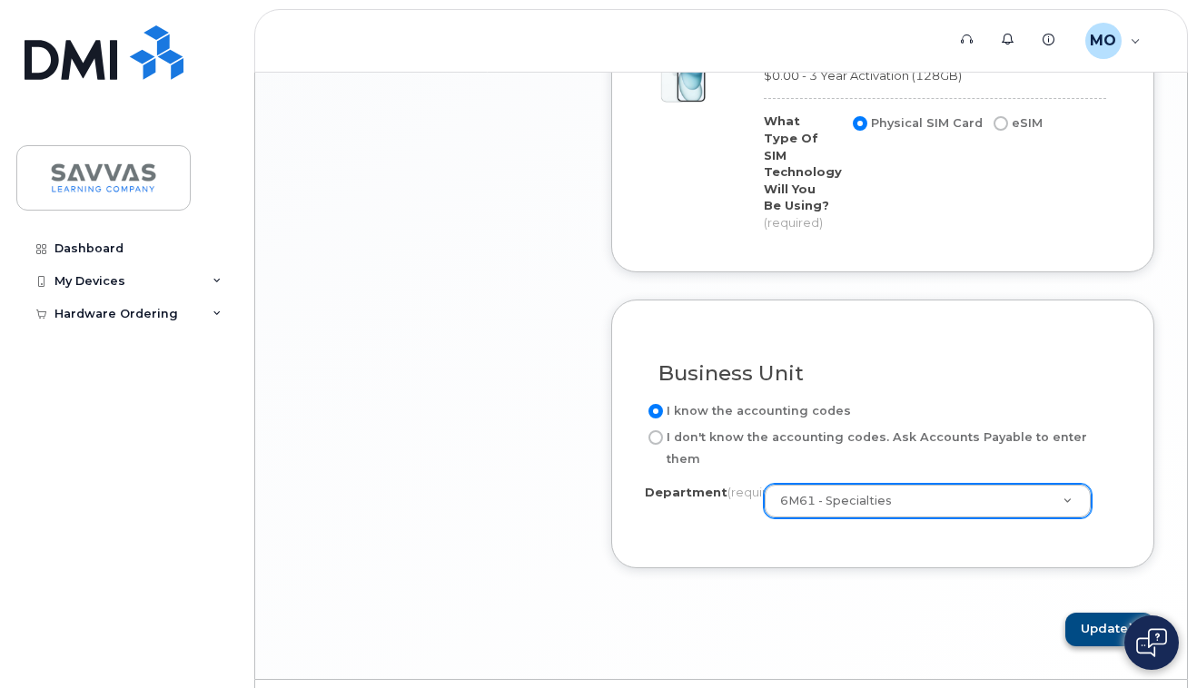
click at [1112, 613] on button "Update" at bounding box center [1109, 630] width 89 height 34
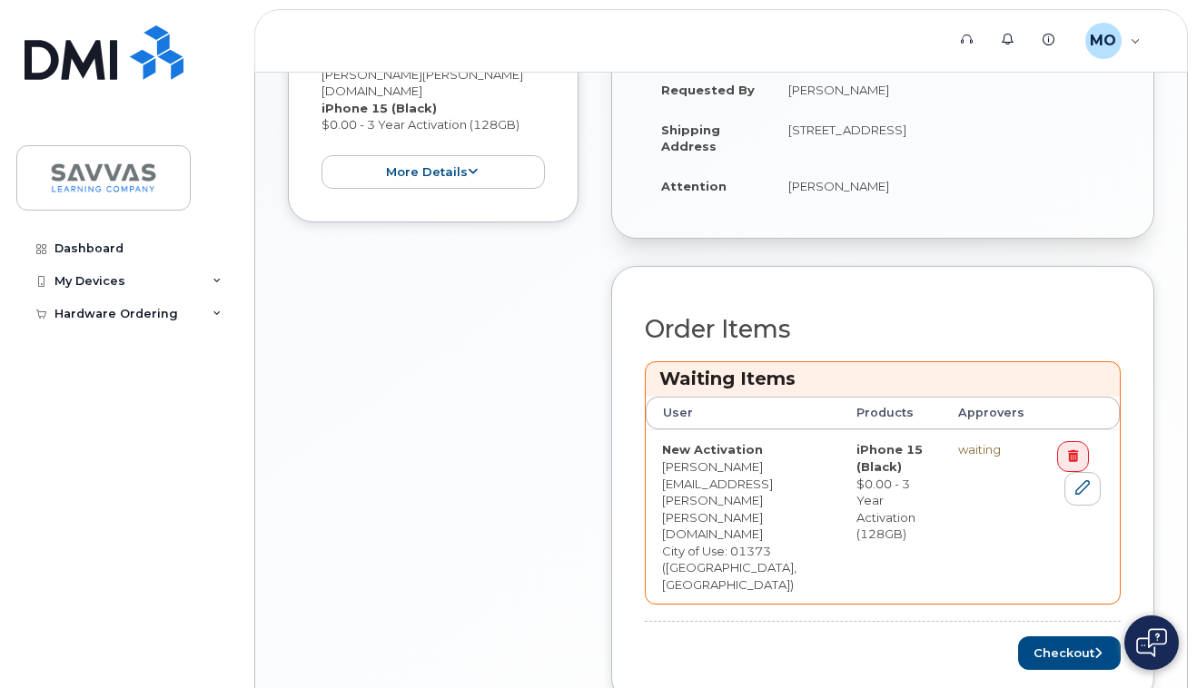
scroll to position [576, 0]
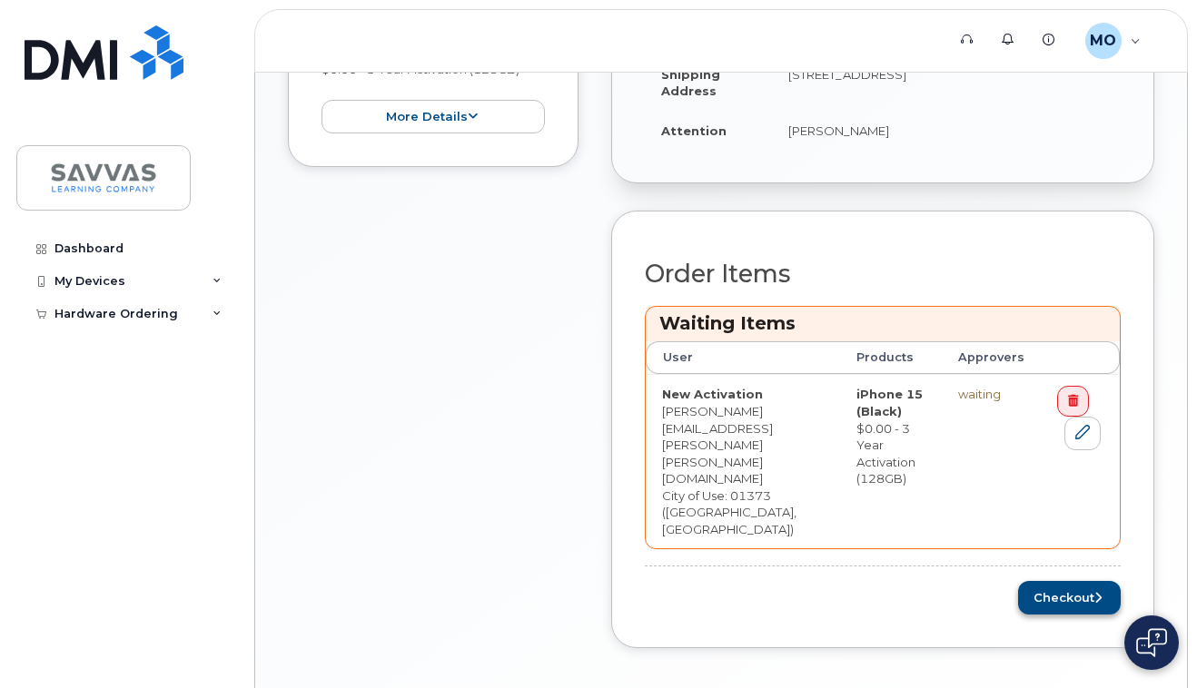
click at [1073, 581] on button "Checkout" at bounding box center [1069, 598] width 103 height 34
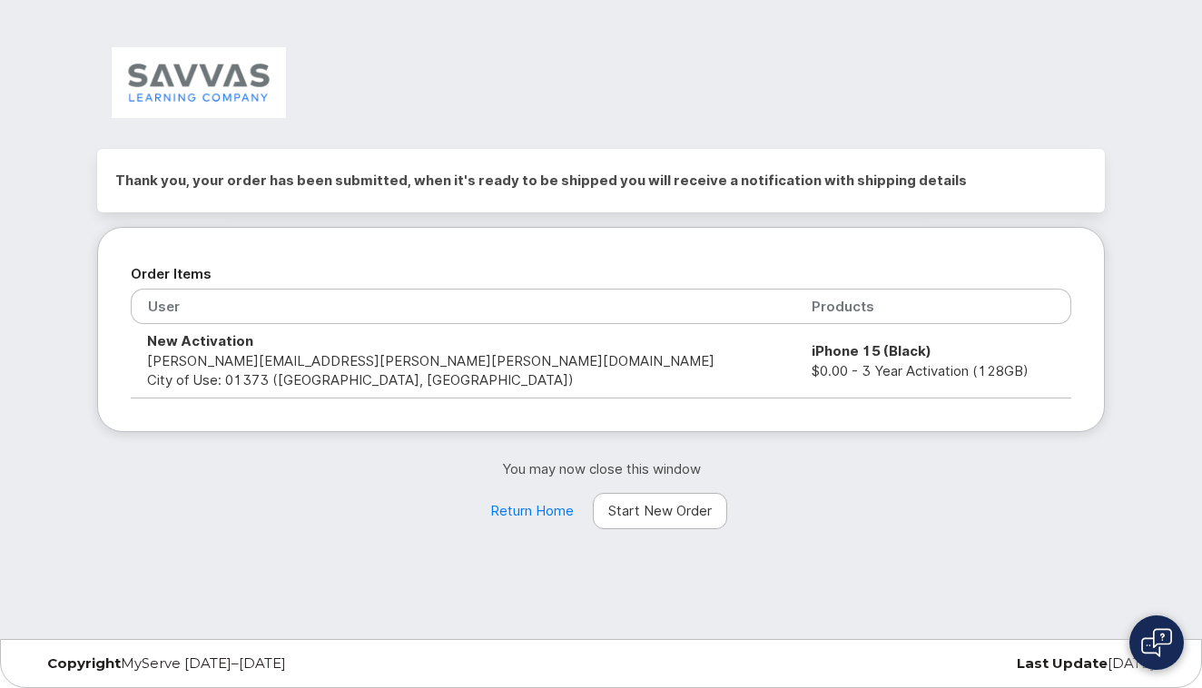
click at [670, 511] on link "Start New Order" at bounding box center [660, 511] width 134 height 36
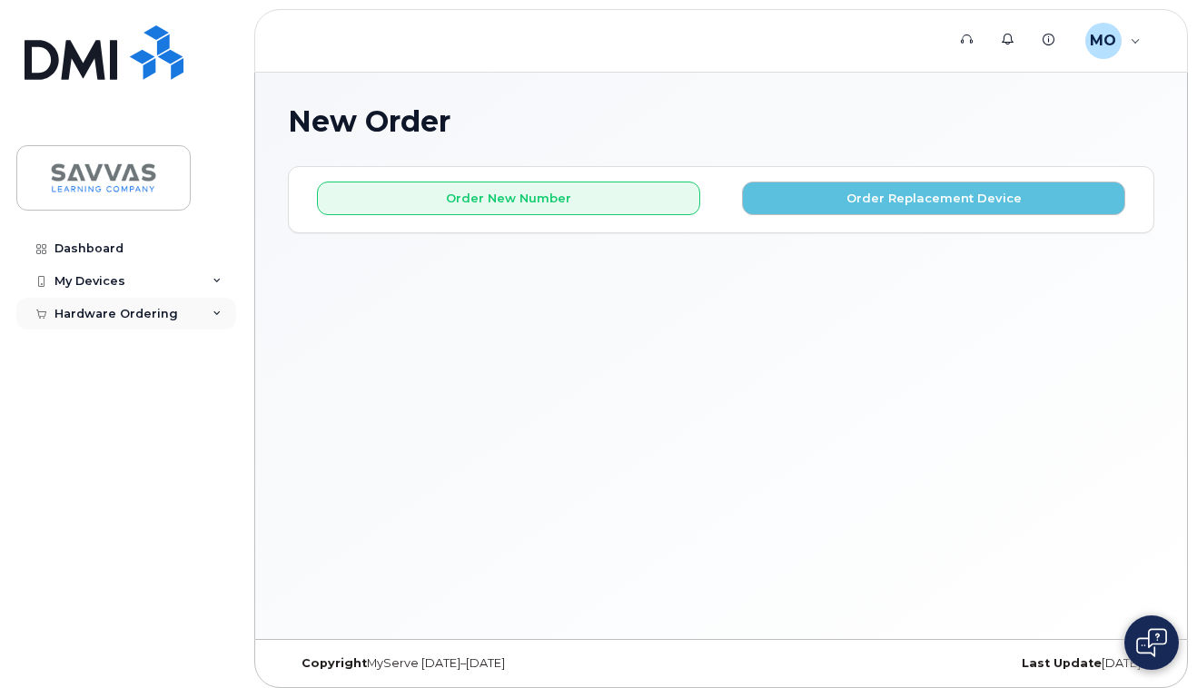
click at [115, 314] on div "Hardware Ordering" at bounding box center [115, 314] width 123 height 15
click at [87, 380] on div "New Order" at bounding box center [97, 381] width 69 height 16
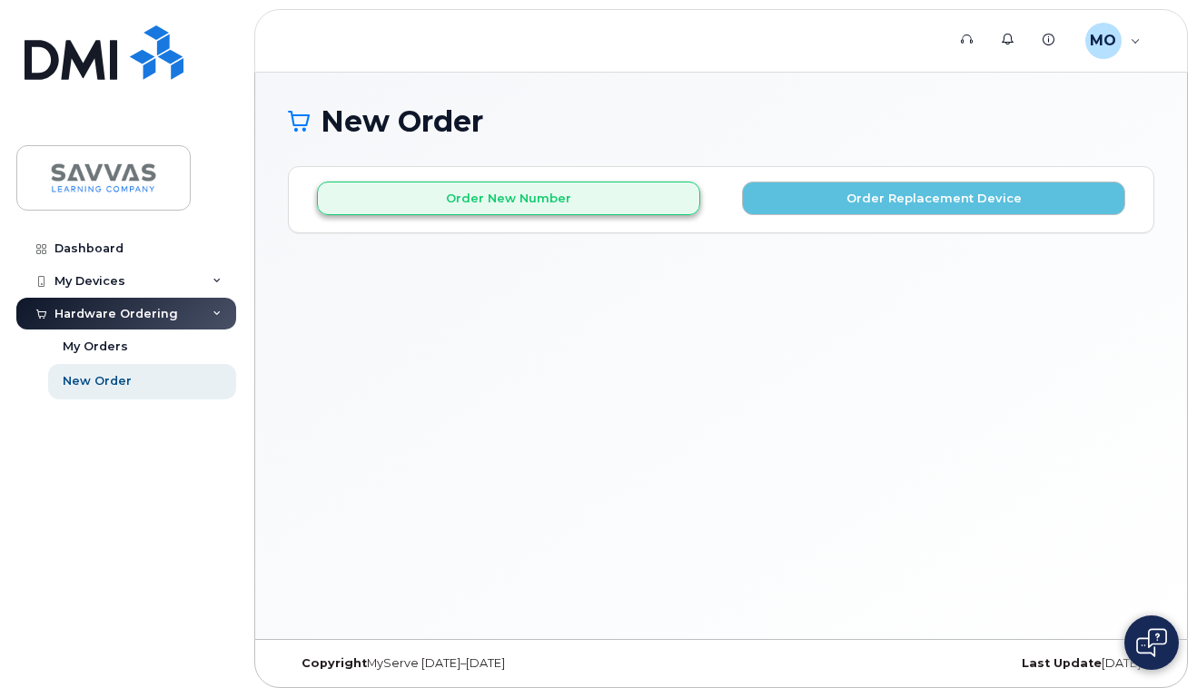
click at [523, 198] on button "Order New Number" at bounding box center [508, 199] width 383 height 34
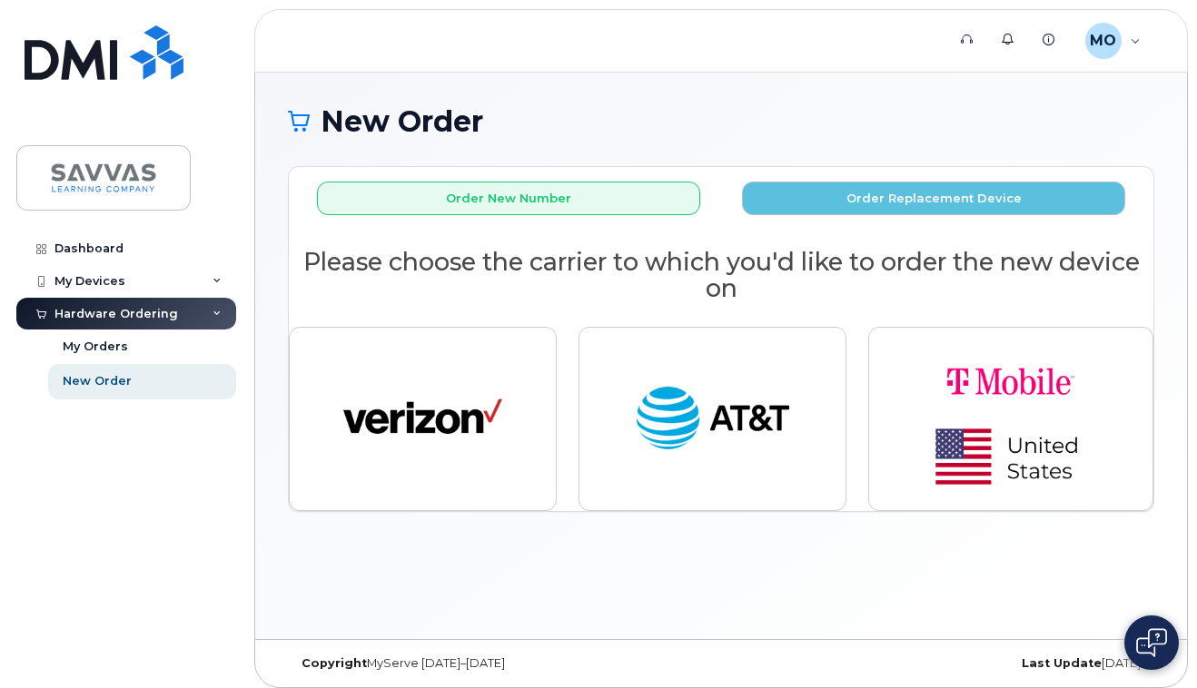
click at [93, 380] on div "New Order" at bounding box center [97, 381] width 69 height 16
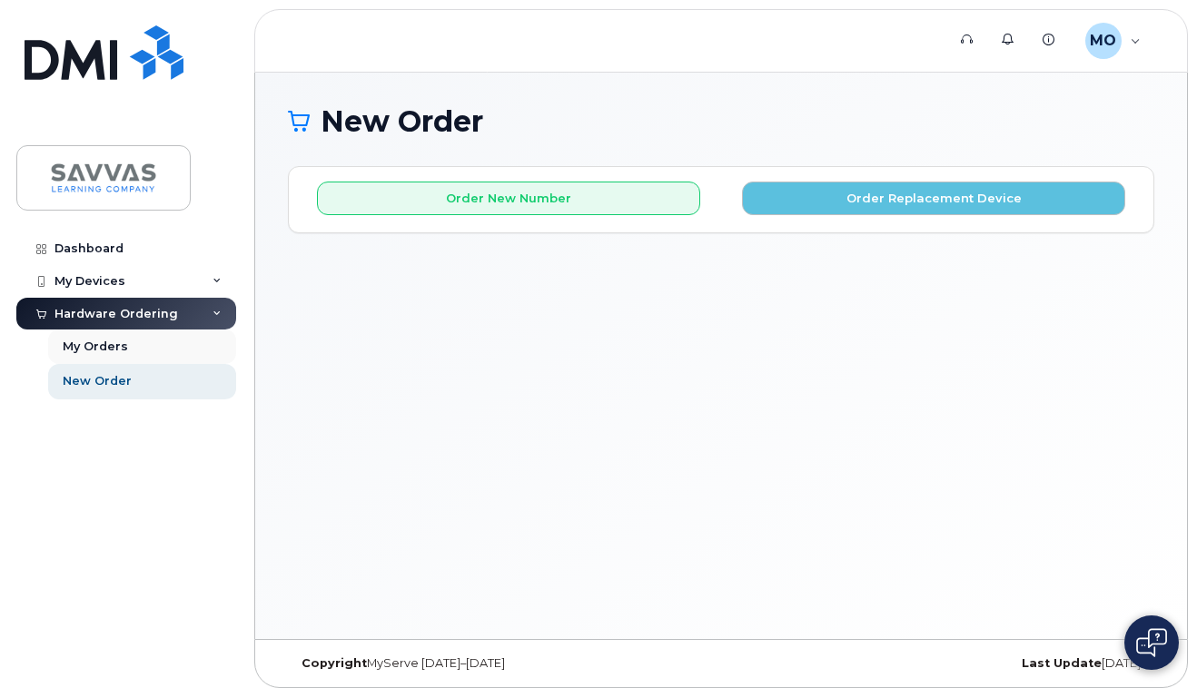
click at [102, 342] on div "My Orders" at bounding box center [95, 347] width 65 height 16
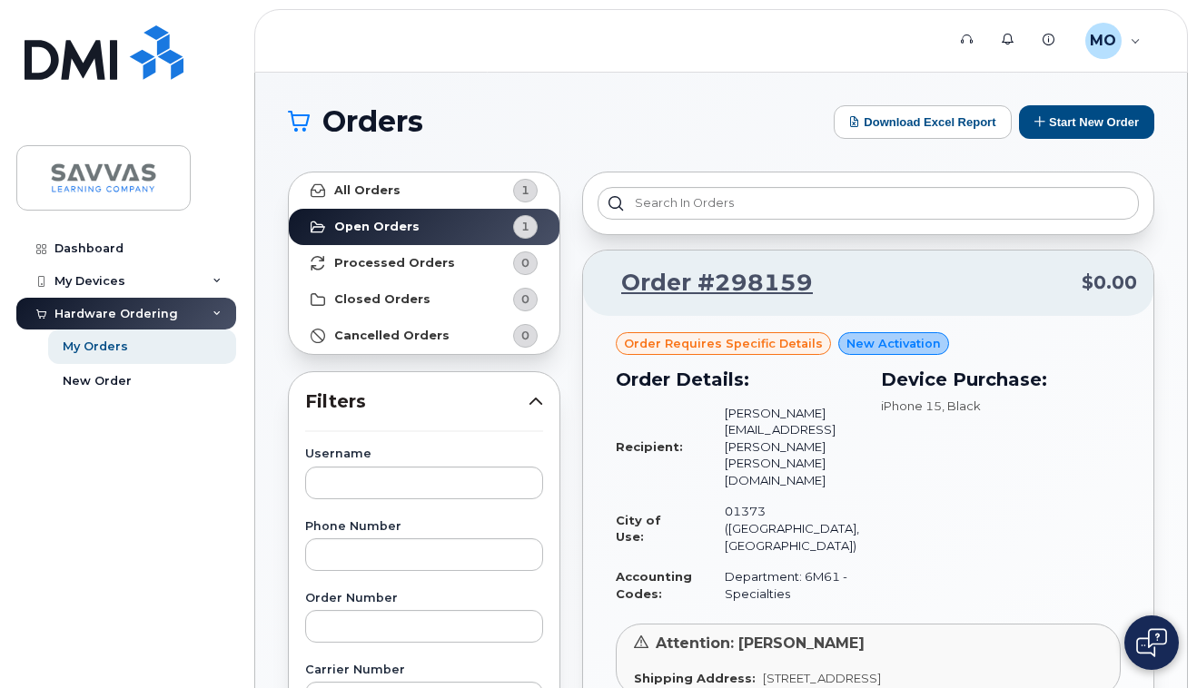
click at [115, 308] on div "Hardware Ordering" at bounding box center [115, 314] width 123 height 15
click at [103, 244] on div "Dashboard" at bounding box center [88, 248] width 69 height 15
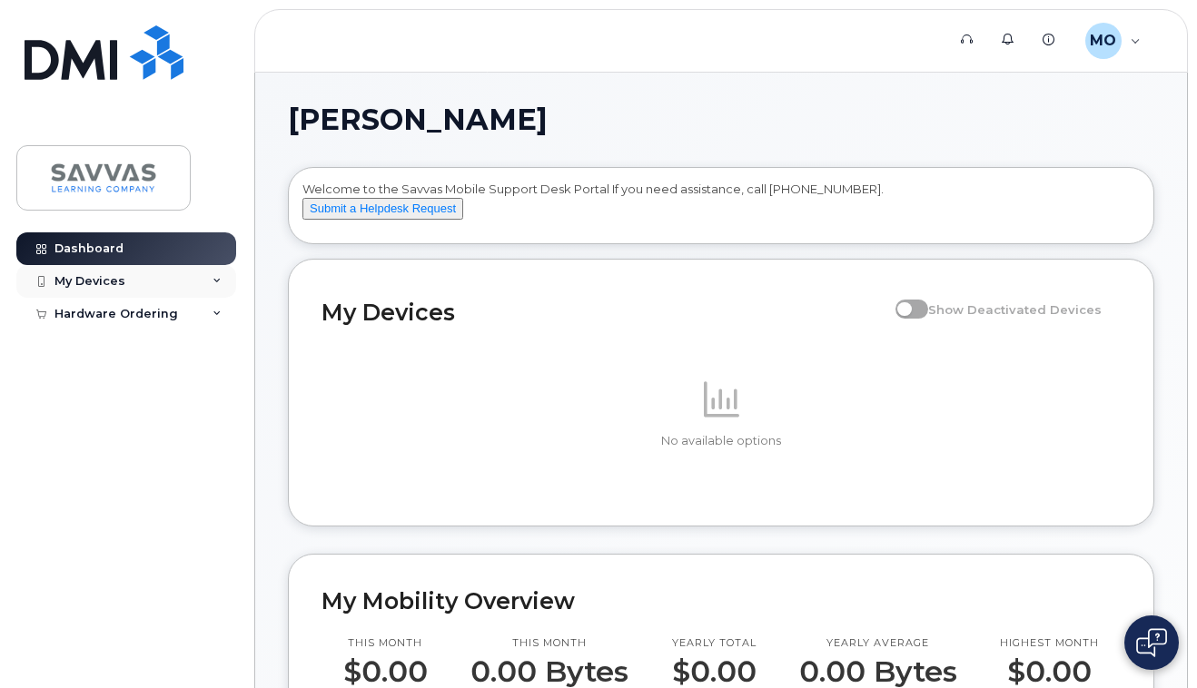
click at [216, 279] on icon at bounding box center [216, 281] width 9 height 9
click at [115, 311] on div "Add Device" at bounding box center [99, 315] width 72 height 16
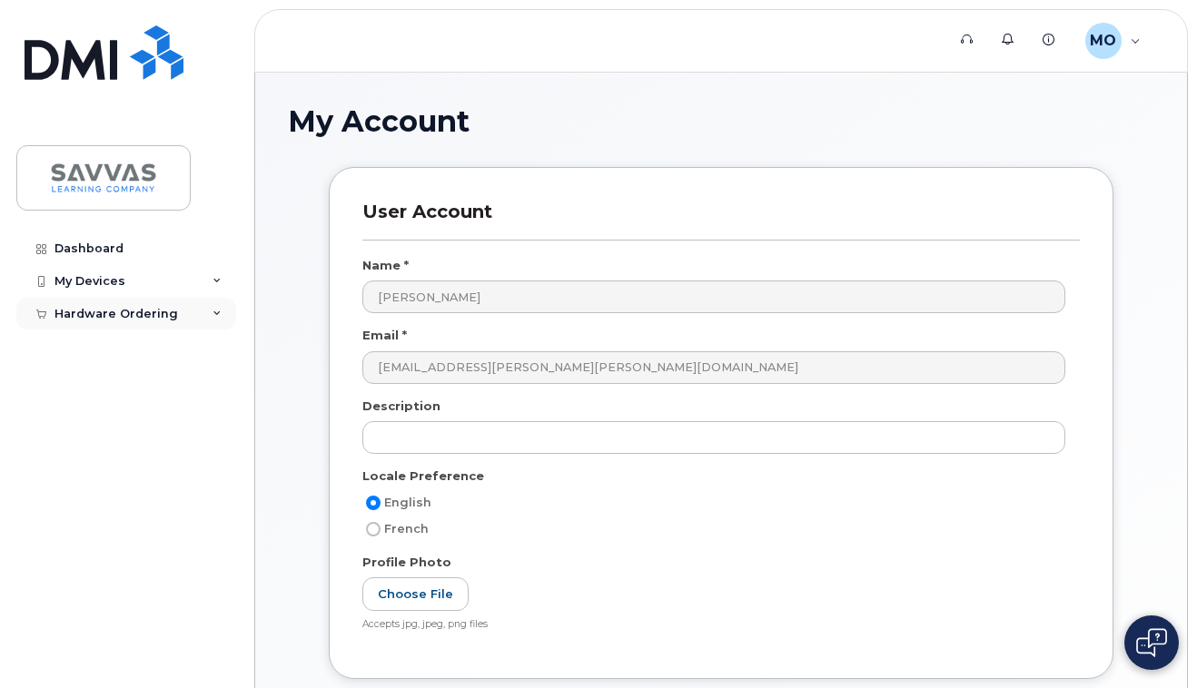
click at [151, 312] on div "Hardware Ordering" at bounding box center [115, 314] width 123 height 15
click at [92, 377] on div "New Order" at bounding box center [97, 381] width 69 height 16
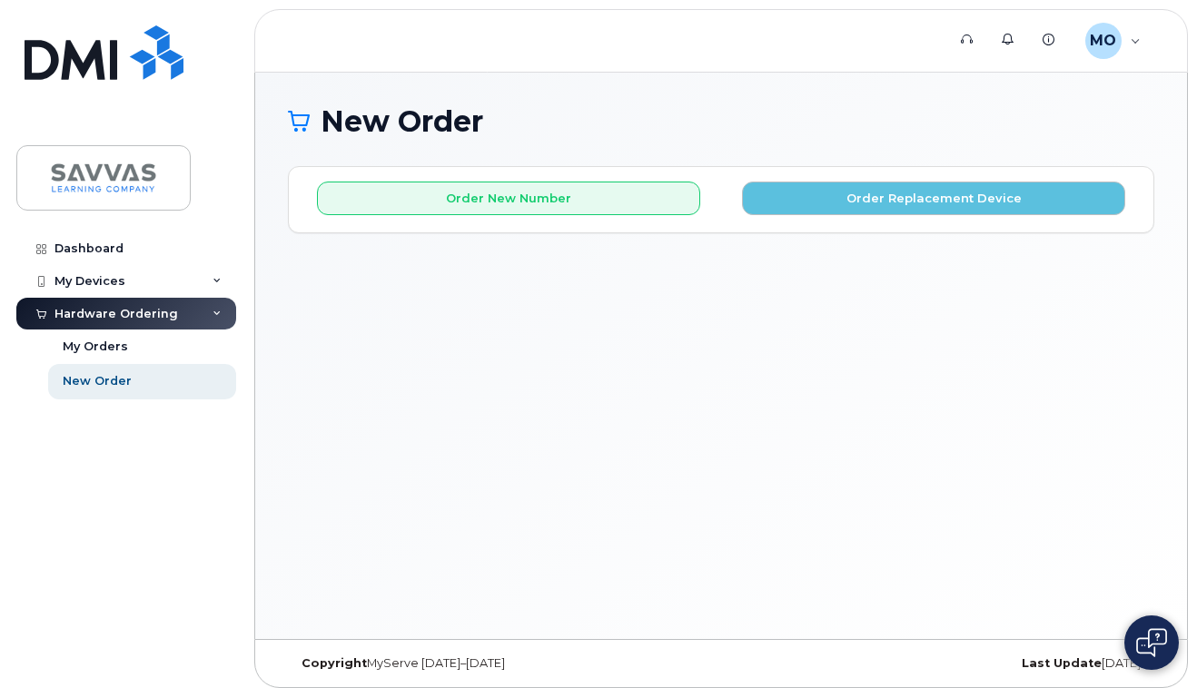
scroll to position [9, 0]
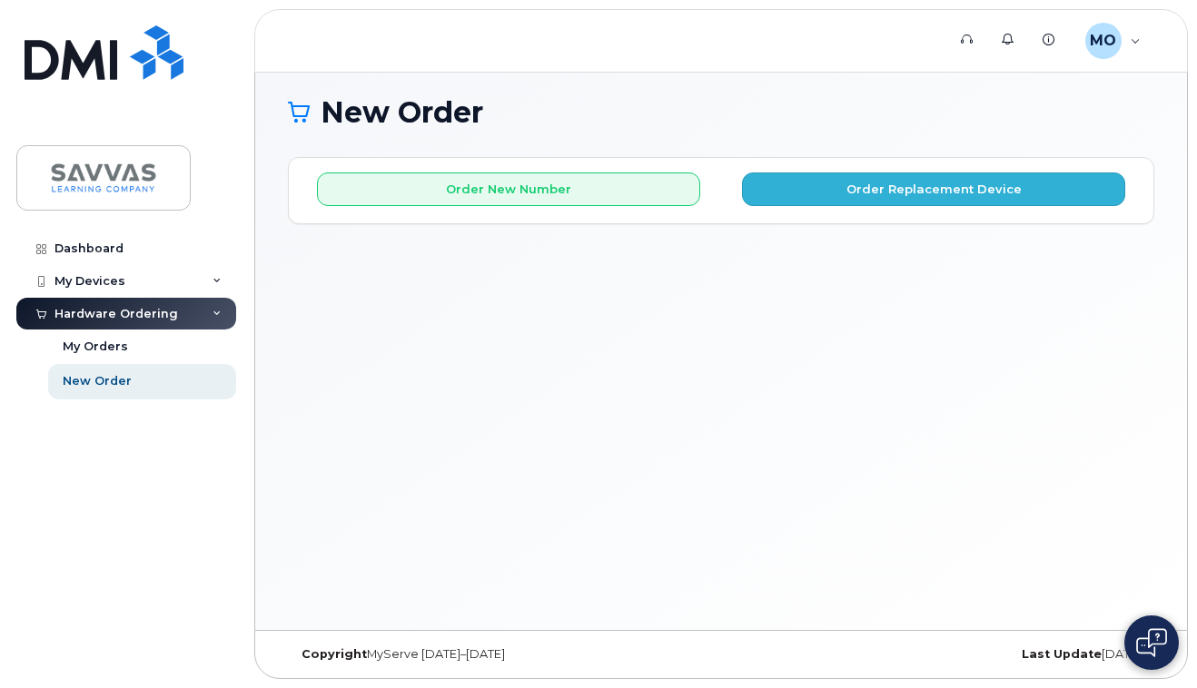
click at [942, 191] on button "Order Replacement Device" at bounding box center [933, 189] width 383 height 34
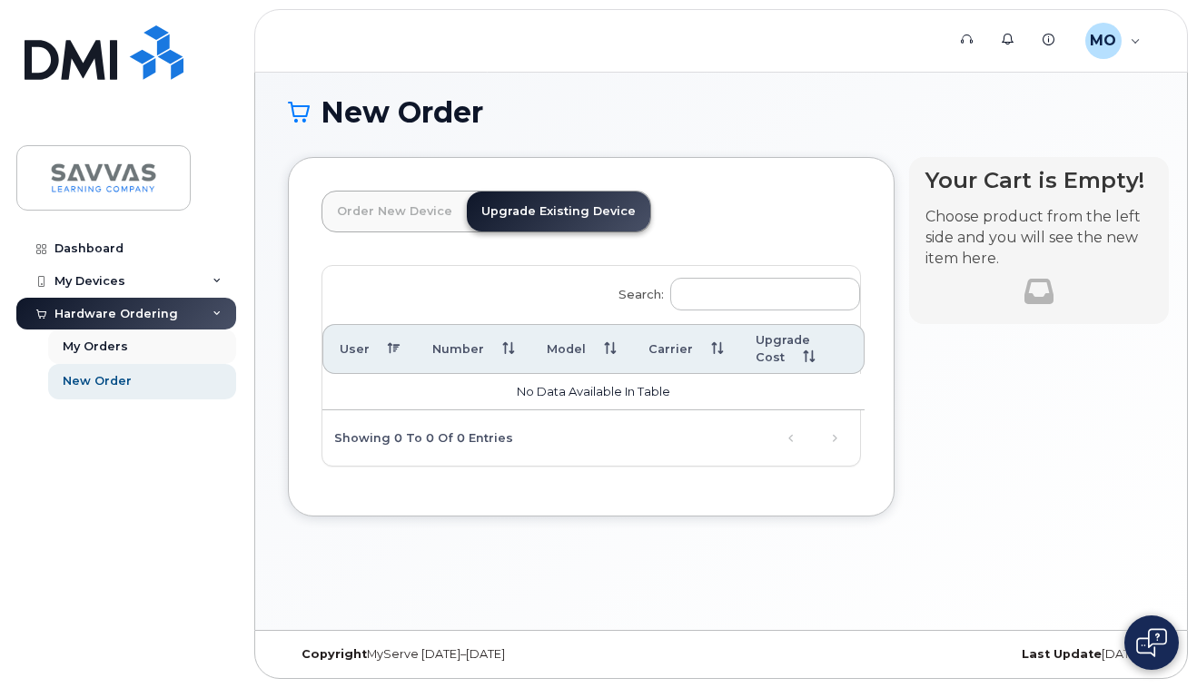
click at [102, 345] on div "My Orders" at bounding box center [95, 347] width 65 height 16
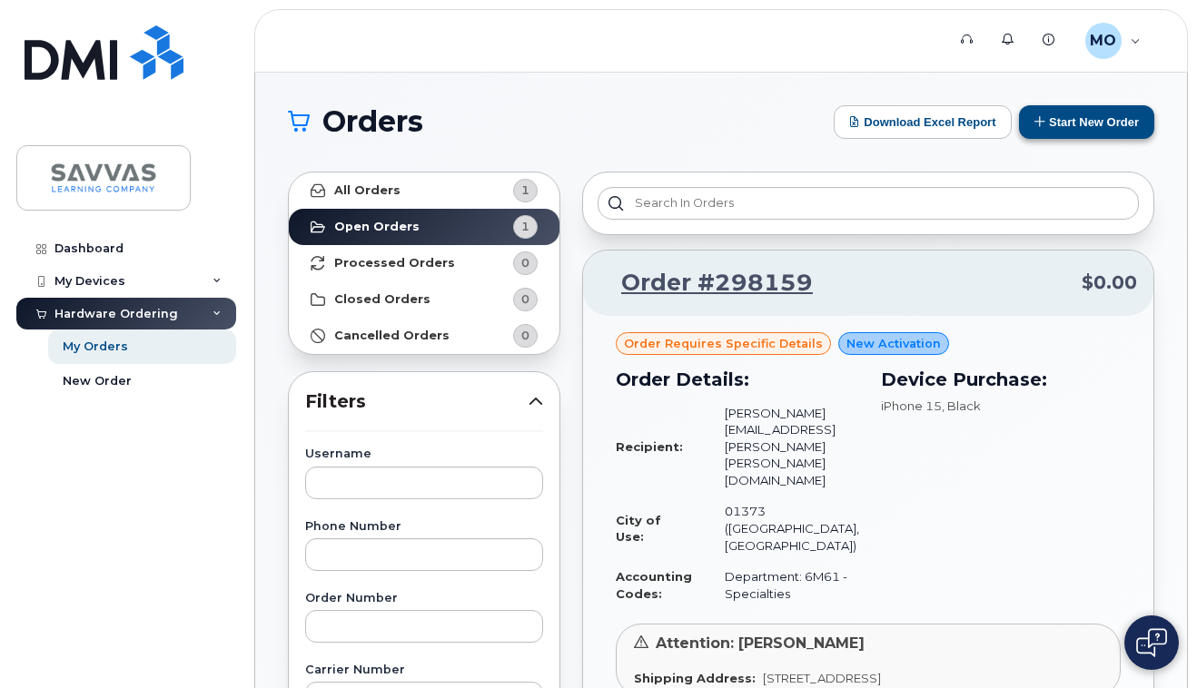
click at [1034, 121] on icon at bounding box center [1040, 121] width 12 height 12
click at [672, 130] on h1 "Orders" at bounding box center [556, 121] width 537 height 29
click at [216, 279] on icon at bounding box center [216, 281] width 9 height 9
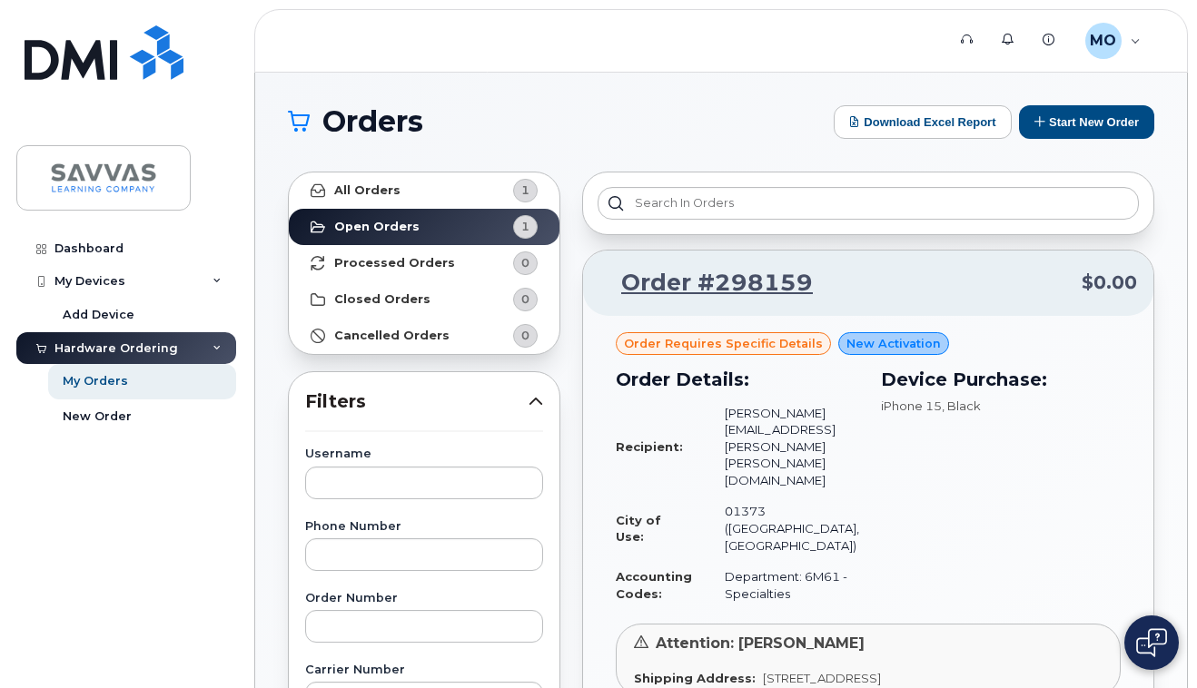
click at [225, 197] on div "Dashboard My Devices Add Device Hardware Ordering My Orders New Order" at bounding box center [123, 344] width 246 height 688
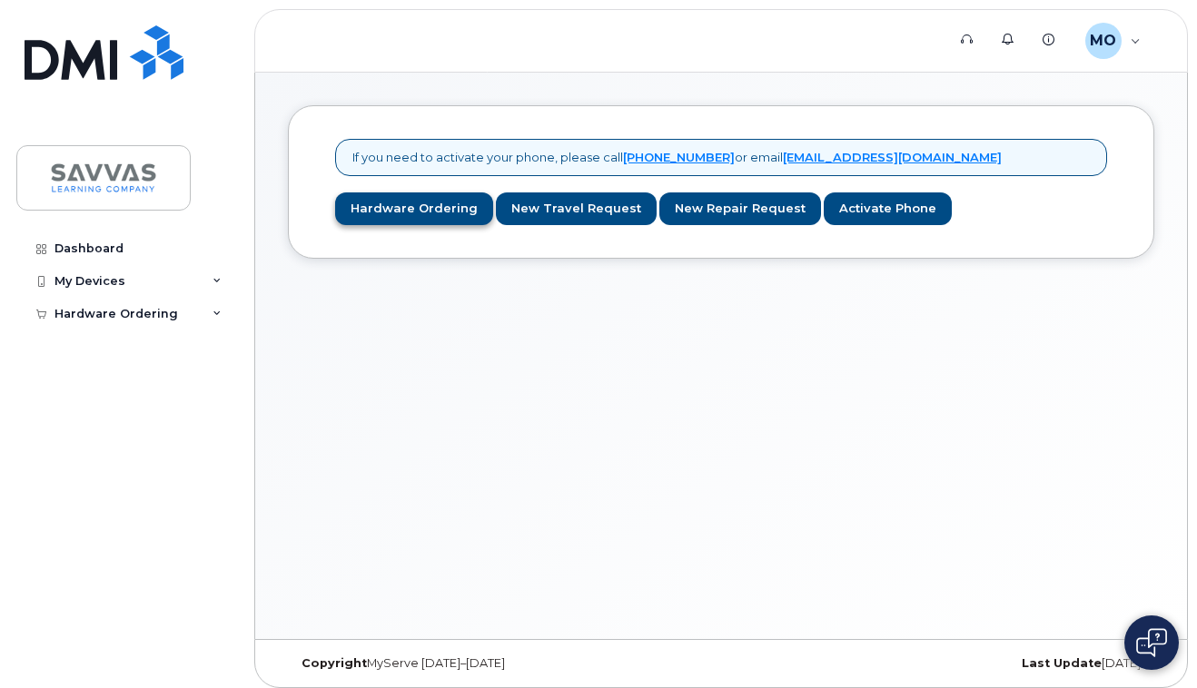
click at [400, 210] on link "Hardware Ordering" at bounding box center [414, 209] width 158 height 34
click at [405, 208] on link "Hardware Ordering" at bounding box center [414, 209] width 158 height 34
